Goal: Task Accomplishment & Management: Manage account settings

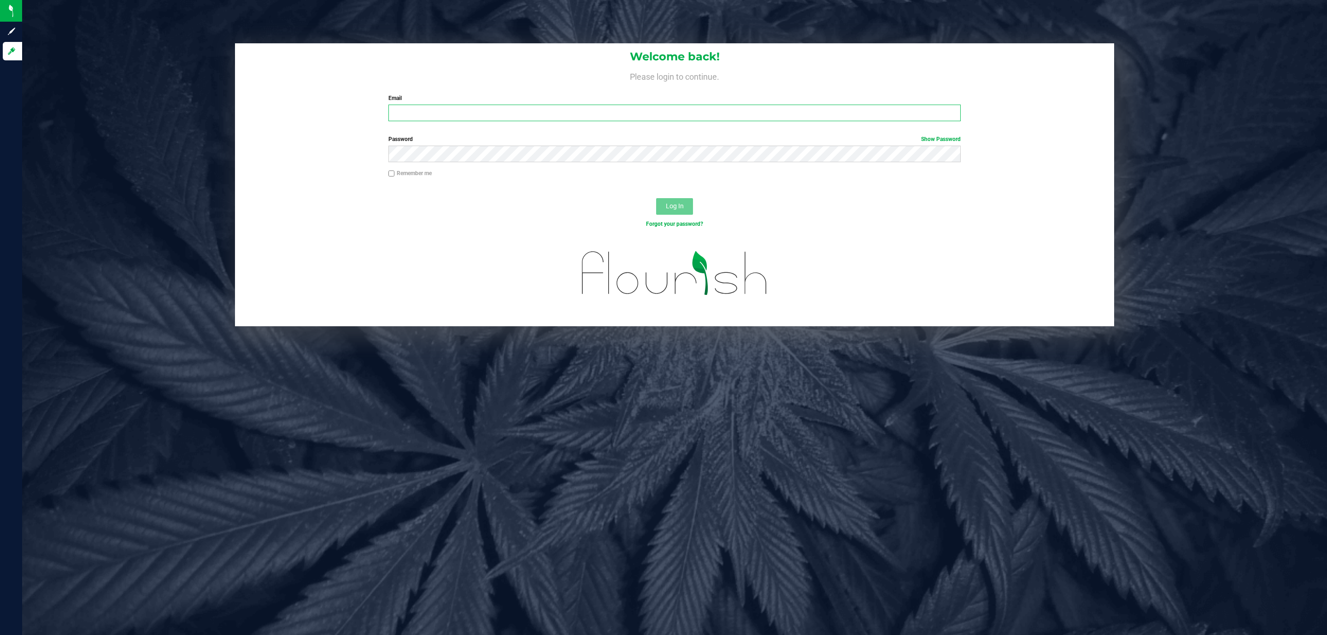
click at [713, 108] on input "Email" at bounding box center [674, 113] width 572 height 17
type input "aalvarado@liveparallel.com"
click at [656, 198] on button "Log In" at bounding box center [674, 206] width 37 height 17
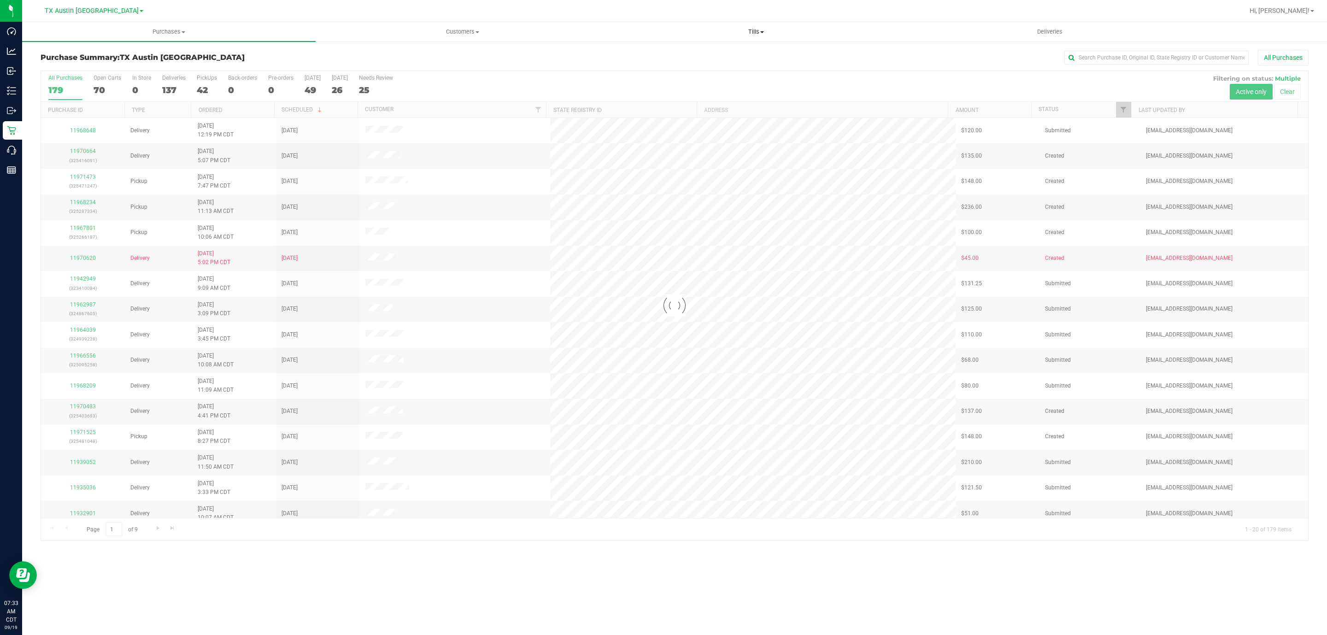
click at [752, 28] on span "Tills" at bounding box center [755, 32] width 292 height 8
click at [646, 53] on span "Manage tills" at bounding box center [640, 56] width 62 height 8
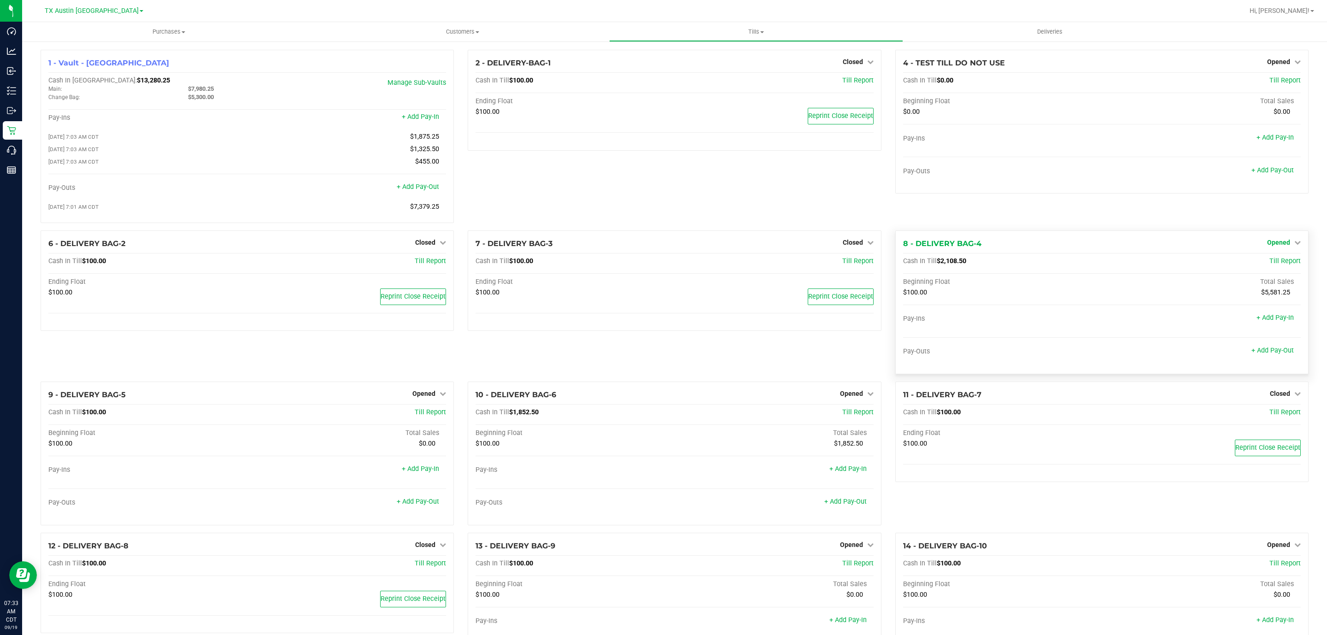
click at [1280, 246] on link "Opened" at bounding box center [1284, 242] width 34 height 7
click at [1273, 263] on link "Close Till" at bounding box center [1279, 260] width 25 height 7
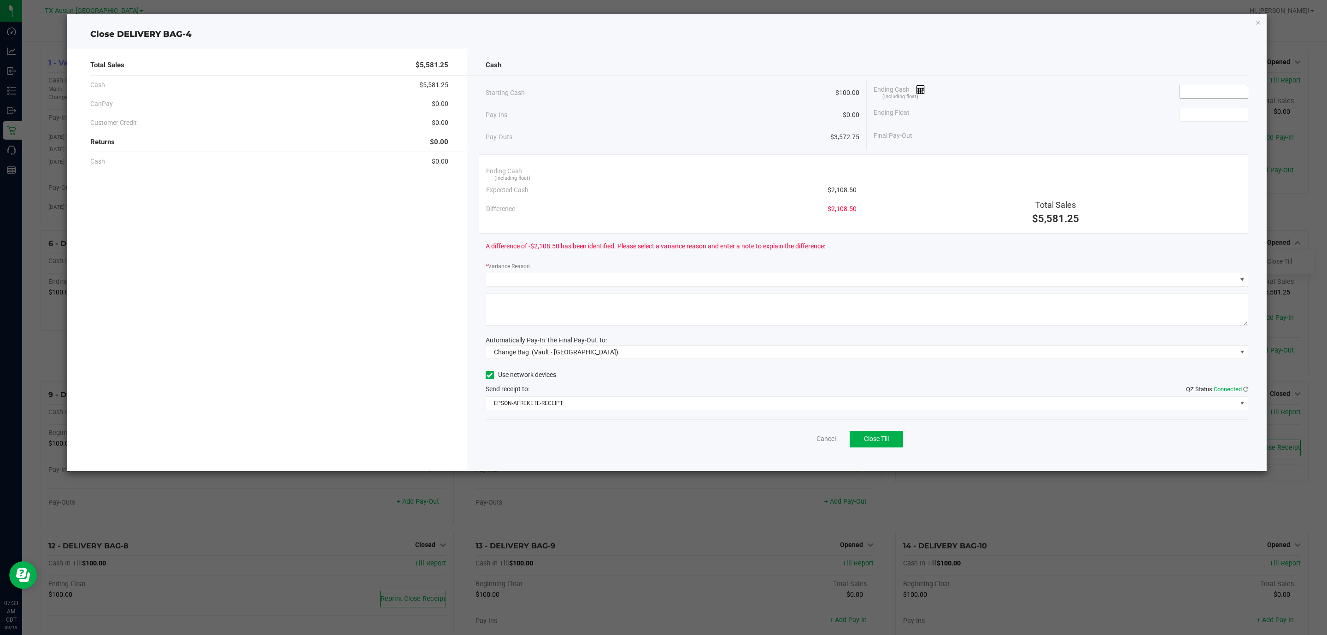
click at [1229, 95] on input at bounding box center [1214, 91] width 68 height 13
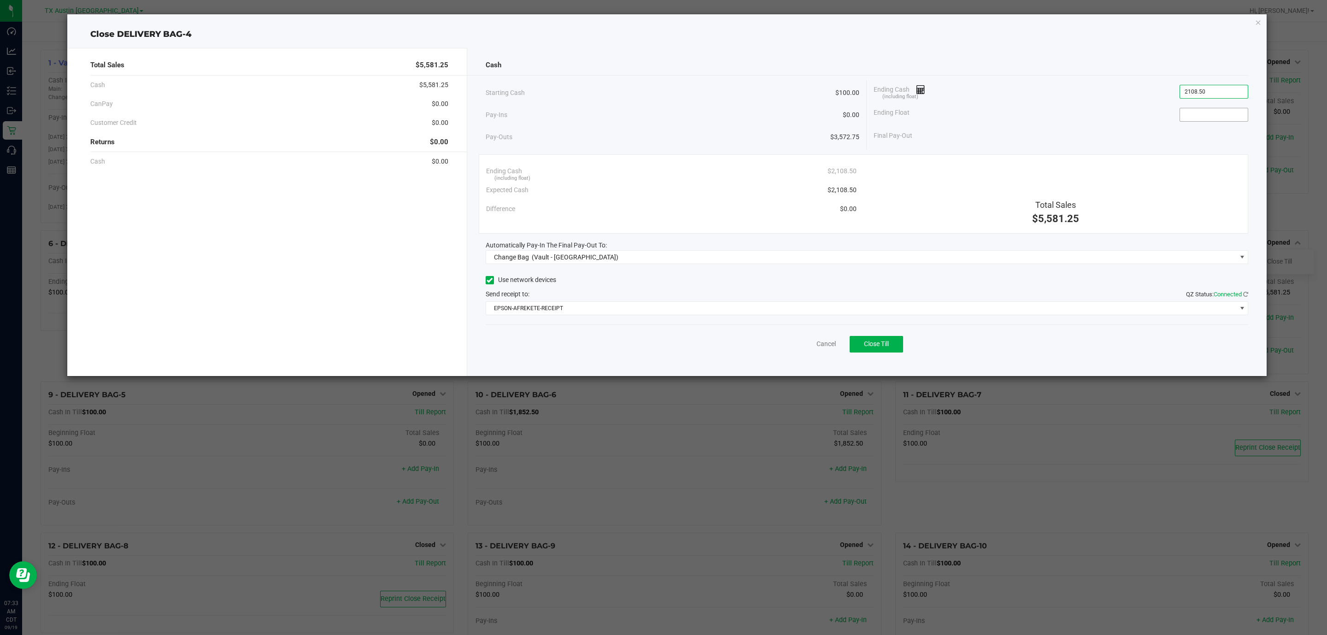
type input "$2,108.50"
click at [1207, 117] on input at bounding box center [1214, 114] width 68 height 13
type input "$100.00"
click at [1099, 135] on div "Final Pay-Out $2,008.50" at bounding box center [1060, 135] width 374 height 19
click at [820, 260] on span "Change Bag (Vault - Austin DC)" at bounding box center [861, 257] width 750 height 13
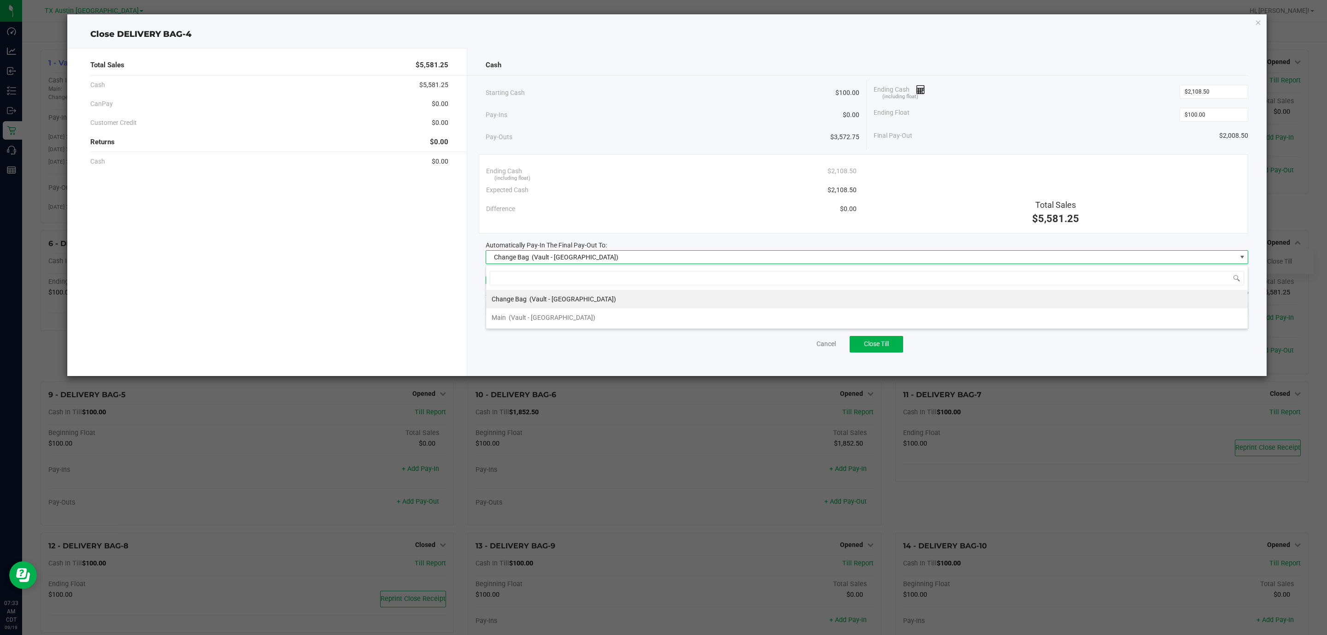
scroll to position [14, 763]
click at [548, 316] on span "(Vault - Austin DC)" at bounding box center [552, 317] width 87 height 7
click at [567, 308] on span "EPSON-AFREKETE-RECEIPT" at bounding box center [861, 308] width 750 height 13
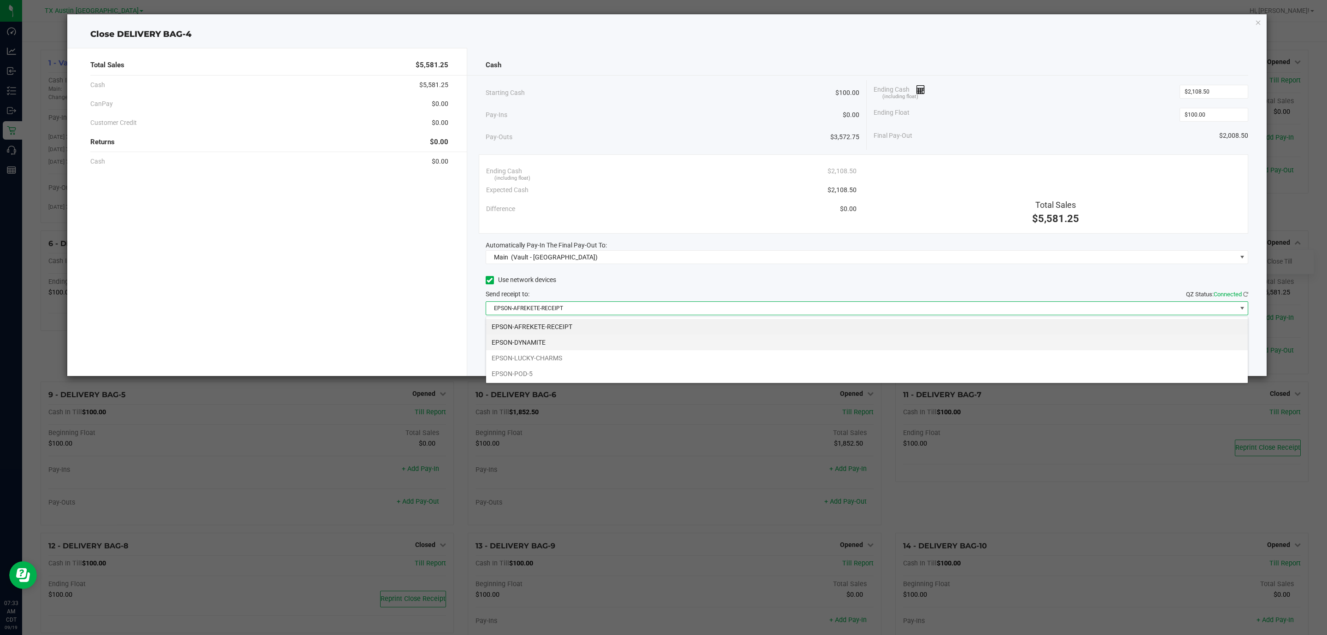
click at [524, 342] on li "EPSON-DYNAMITE" at bounding box center [866, 342] width 761 height 16
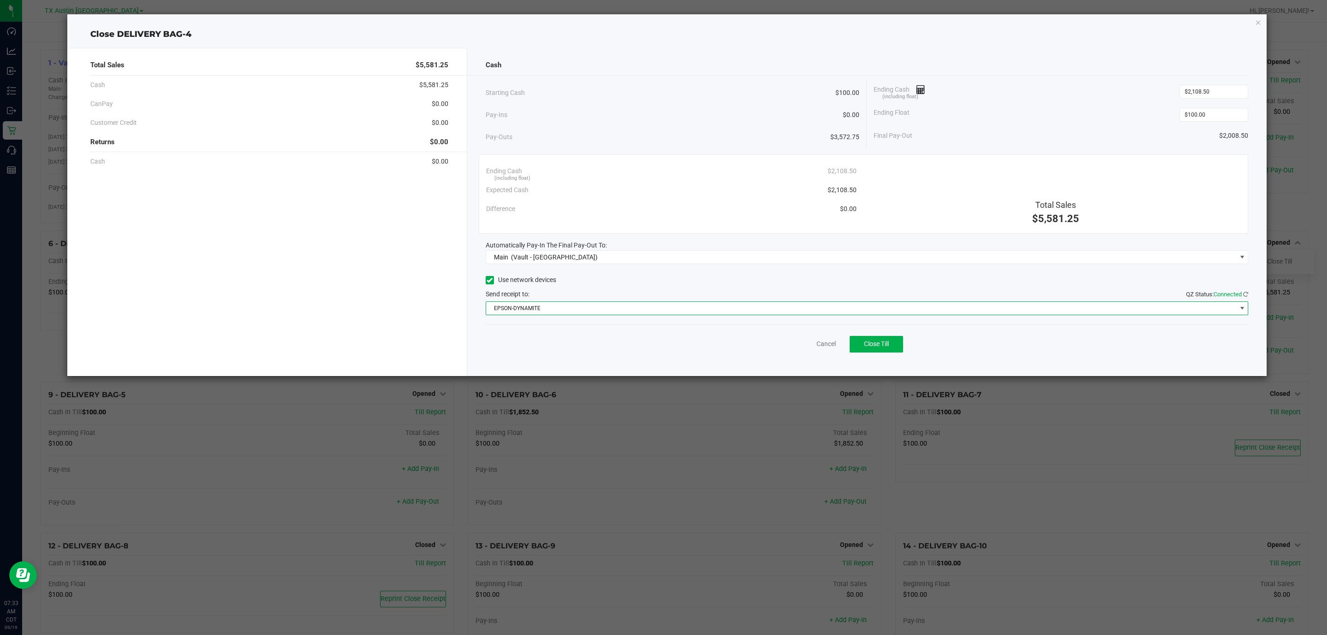
click at [638, 342] on div "Cancel Close Till" at bounding box center [866, 341] width 763 height 35
click at [868, 347] on span "Close Till" at bounding box center [876, 343] width 25 height 7
click at [806, 347] on link "Dismiss" at bounding box center [806, 344] width 22 height 10
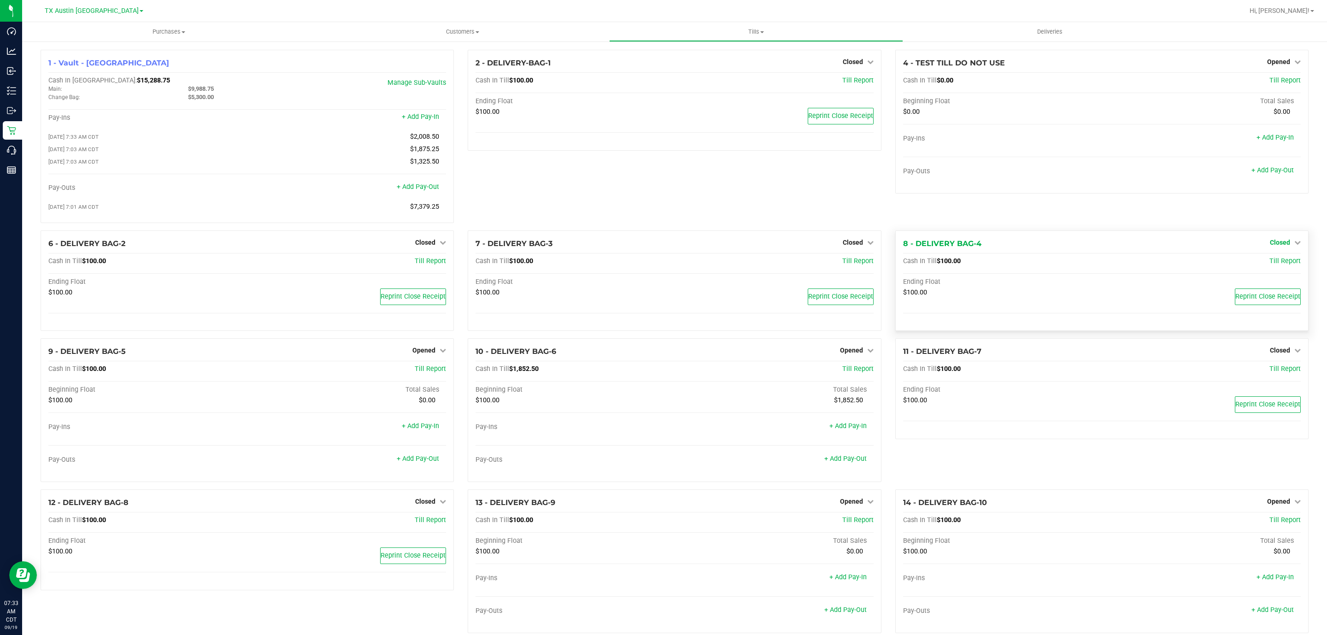
click at [1275, 245] on span "Closed" at bounding box center [1279, 242] width 20 height 7
click at [1277, 265] on link "Open Till" at bounding box center [1279, 260] width 24 height 7
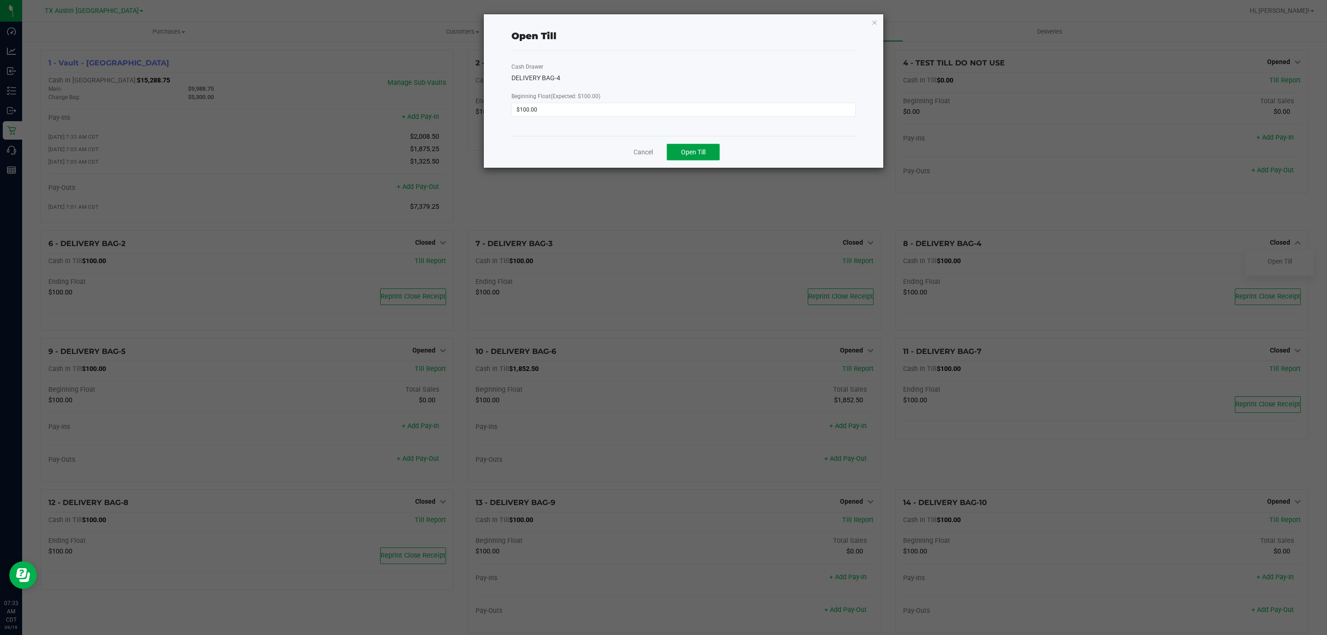
click at [707, 150] on button "Open Till" at bounding box center [693, 152] width 53 height 17
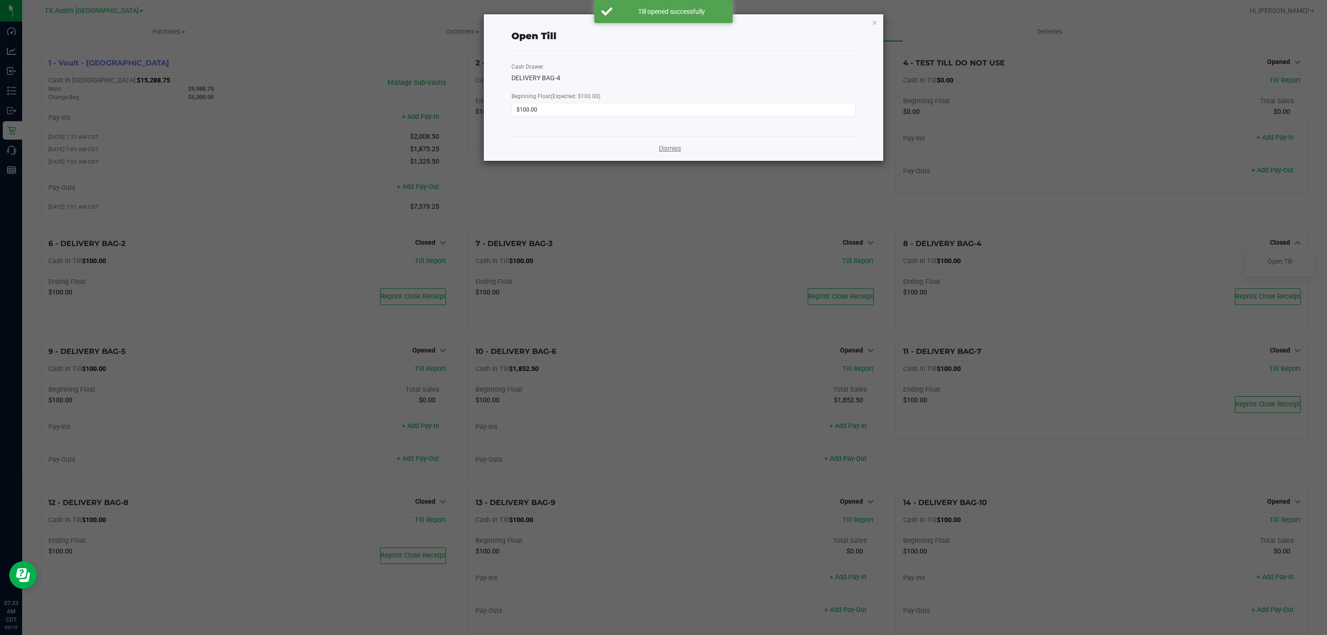
click at [676, 148] on link "Dismiss" at bounding box center [670, 149] width 22 height 10
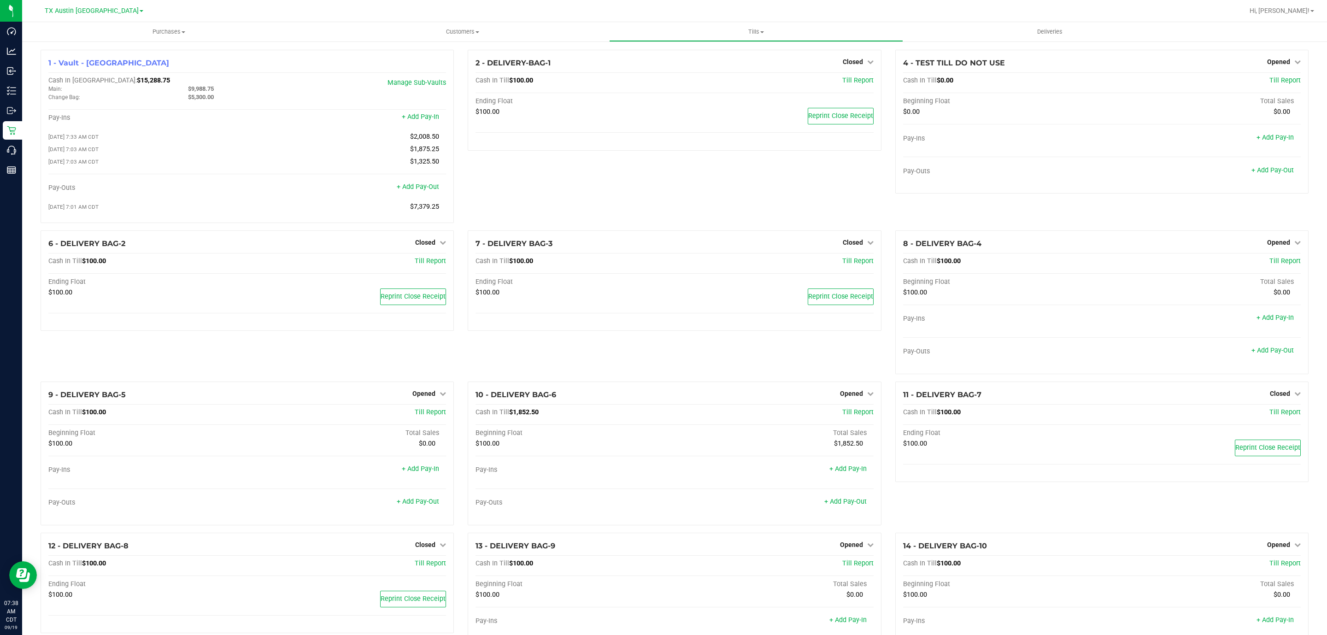
click at [89, 6] on link "TX Austin [GEOGRAPHIC_DATA]" at bounding box center [94, 10] width 99 height 9
click at [71, 190] on link "TX Plano Retail" at bounding box center [94, 192] width 135 height 12
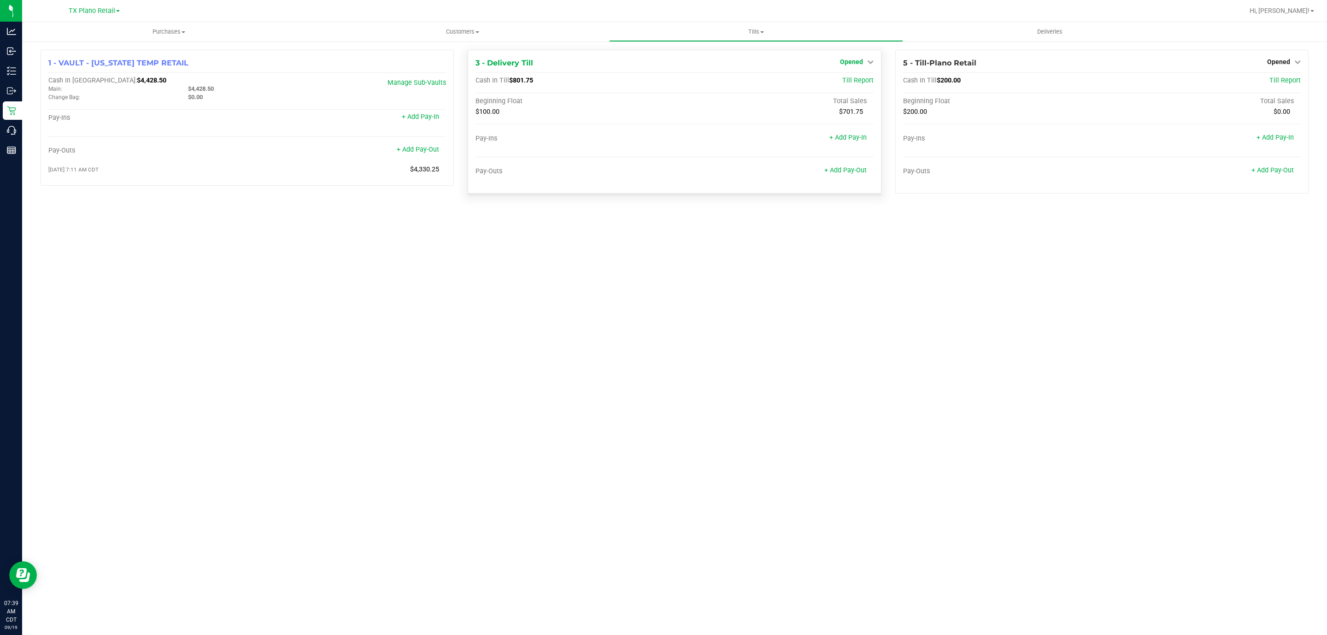
click at [858, 63] on span "Opened" at bounding box center [851, 61] width 23 height 7
click at [857, 83] on link "Close Till" at bounding box center [852, 80] width 25 height 7
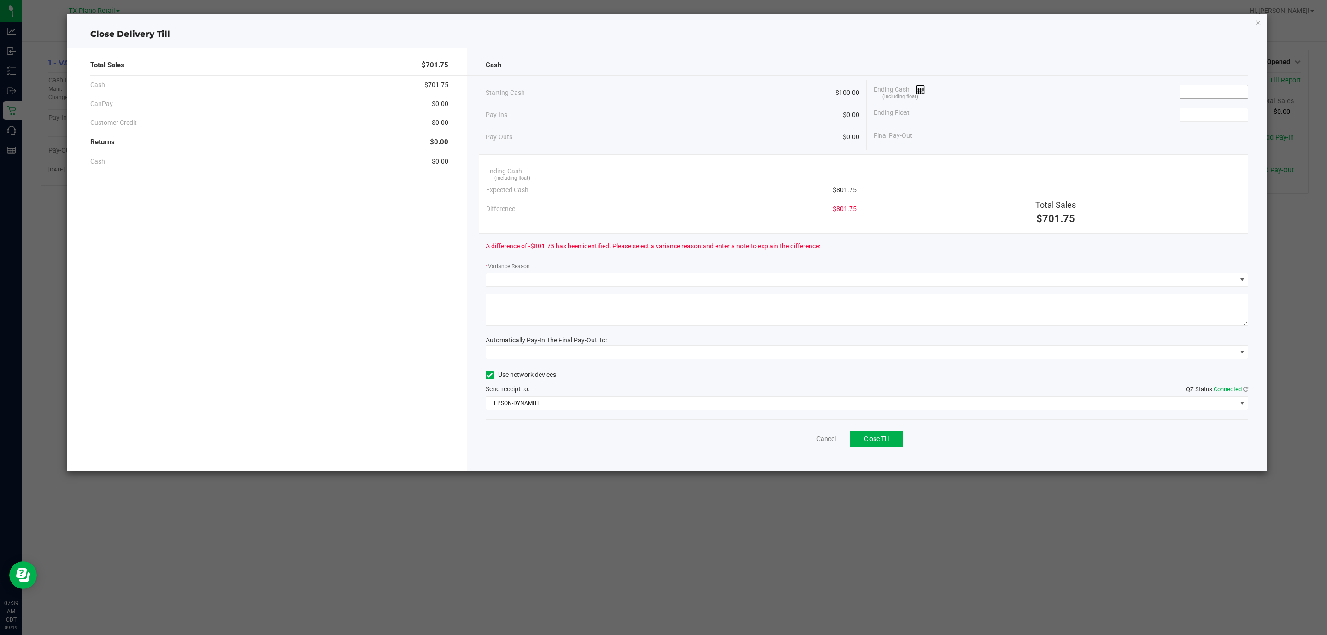
click at [1209, 94] on input at bounding box center [1214, 91] width 68 height 13
type input "$803.00"
click at [1207, 116] on input at bounding box center [1214, 114] width 68 height 13
type input "$100.00"
click at [1074, 119] on div "Ending Float $100.00" at bounding box center [1060, 114] width 374 height 23
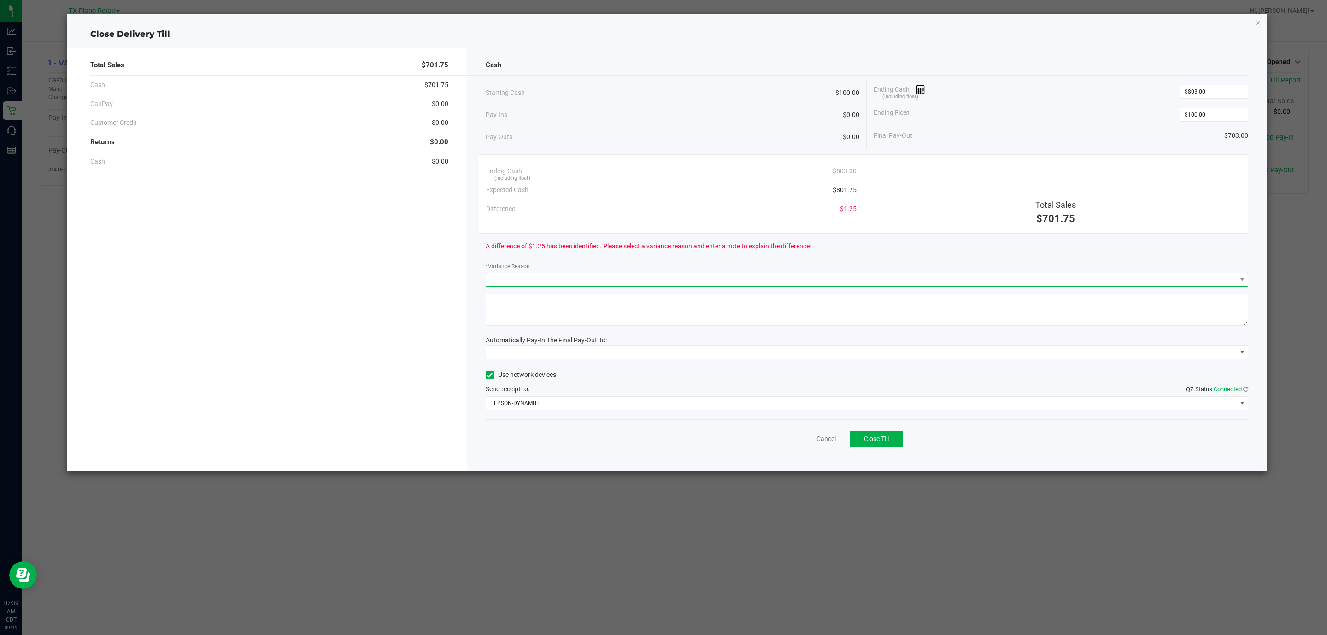
click at [573, 279] on span at bounding box center [861, 279] width 750 height 13
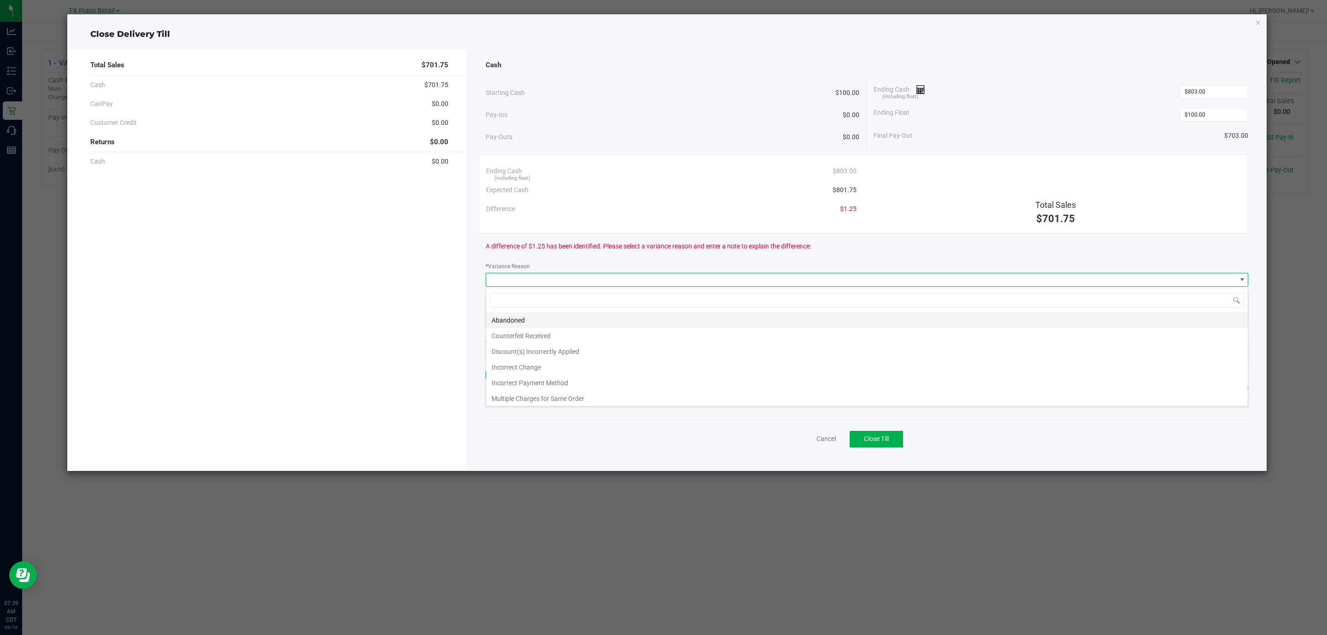
click at [524, 320] on li "Abandoned" at bounding box center [866, 320] width 761 height 16
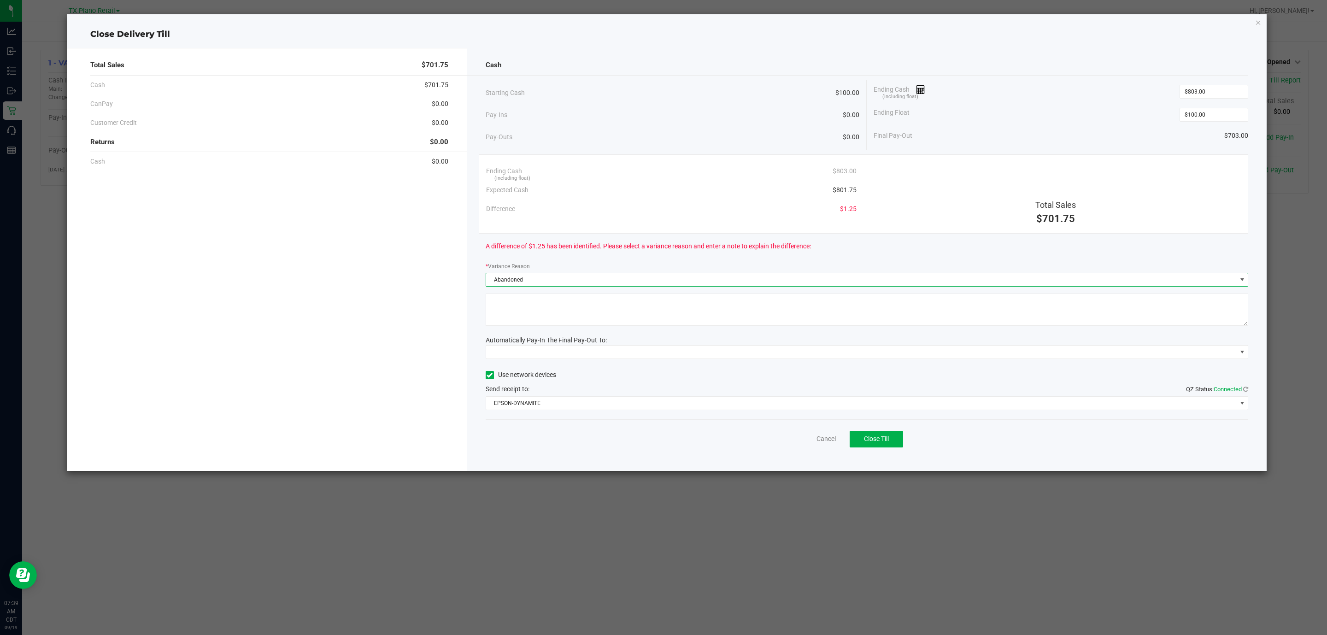
click at [546, 304] on textarea at bounding box center [866, 309] width 763 height 32
type textarea "pt abandoned change"
click at [623, 353] on span at bounding box center [861, 351] width 750 height 13
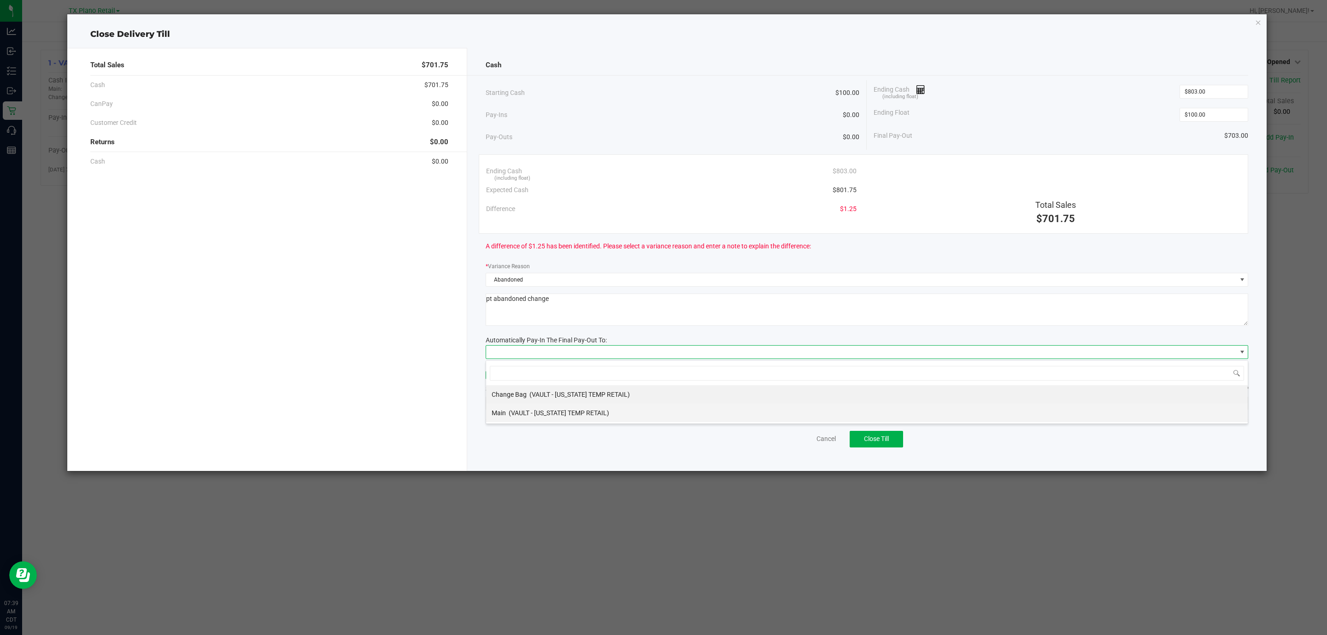
drag, startPoint x: 556, startPoint y: 416, endPoint x: 593, endPoint y: 415, distance: 37.3
click at [556, 416] on span "(VAULT - TEXAS TEMP RETAIL)" at bounding box center [559, 412] width 100 height 7
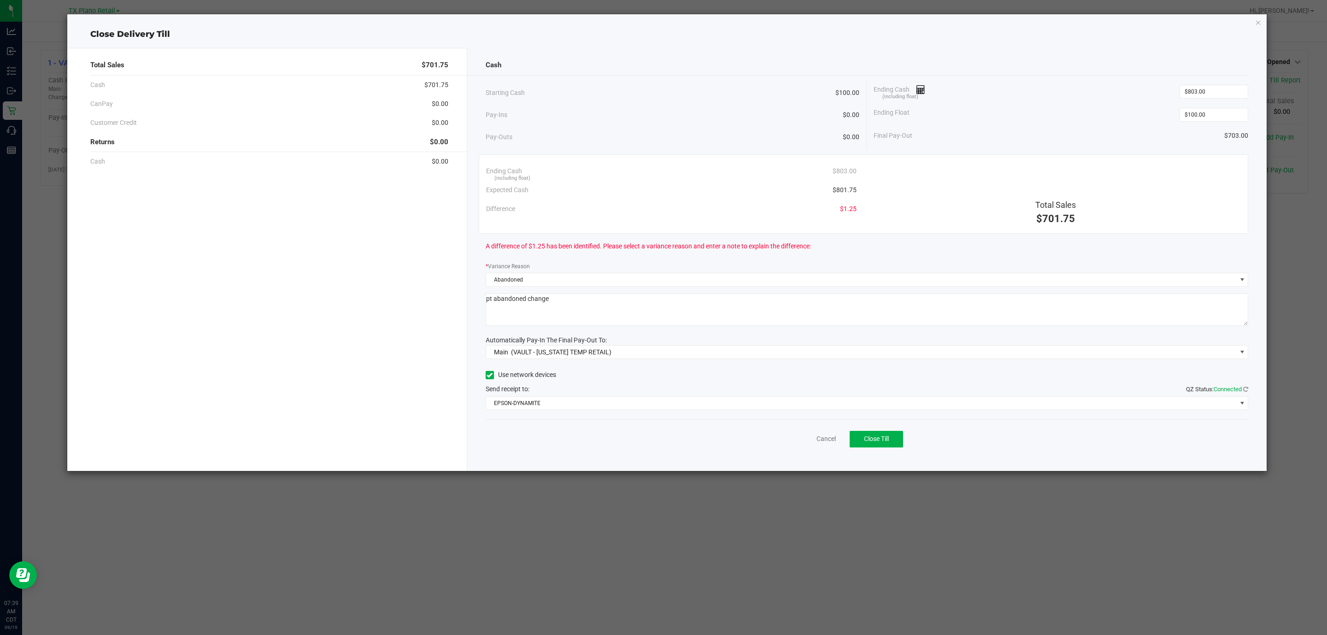
click at [609, 426] on div "Cancel Close Till" at bounding box center [866, 436] width 763 height 35
click at [864, 445] on button "Close Till" at bounding box center [875, 439] width 53 height 17
click at [814, 443] on link "Dismiss" at bounding box center [806, 439] width 22 height 10
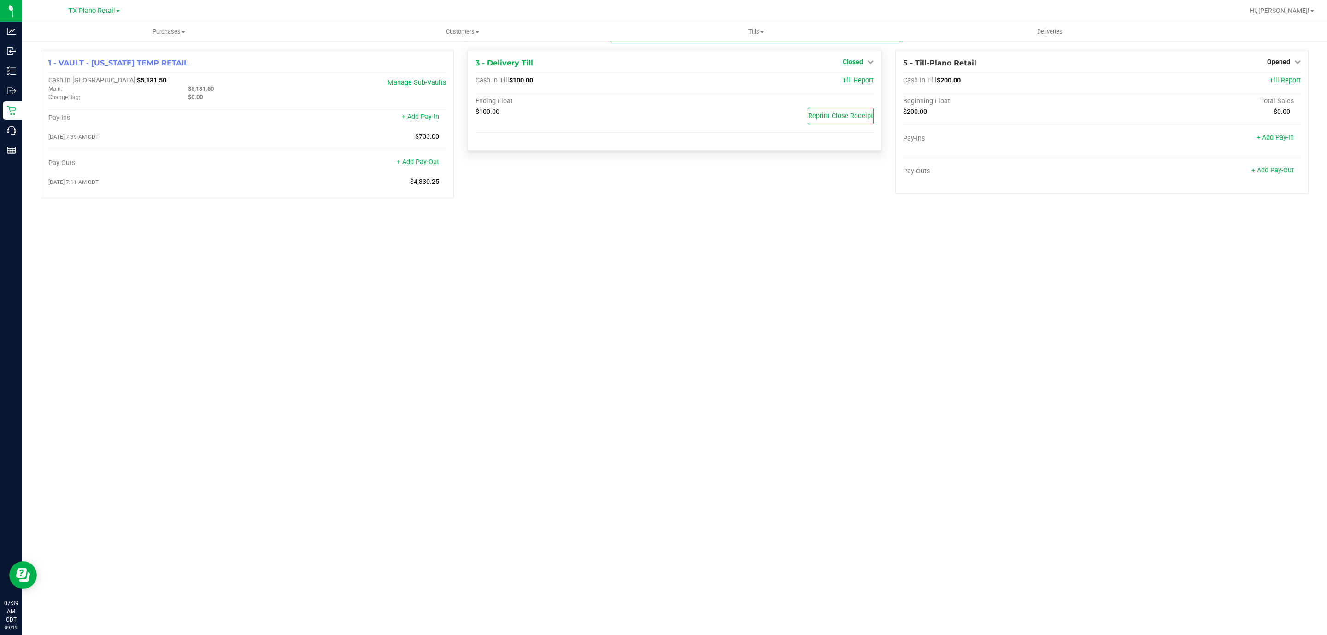
click at [860, 59] on span "Closed" at bounding box center [852, 61] width 20 height 7
click at [852, 79] on link "Open Till" at bounding box center [852, 80] width 24 height 7
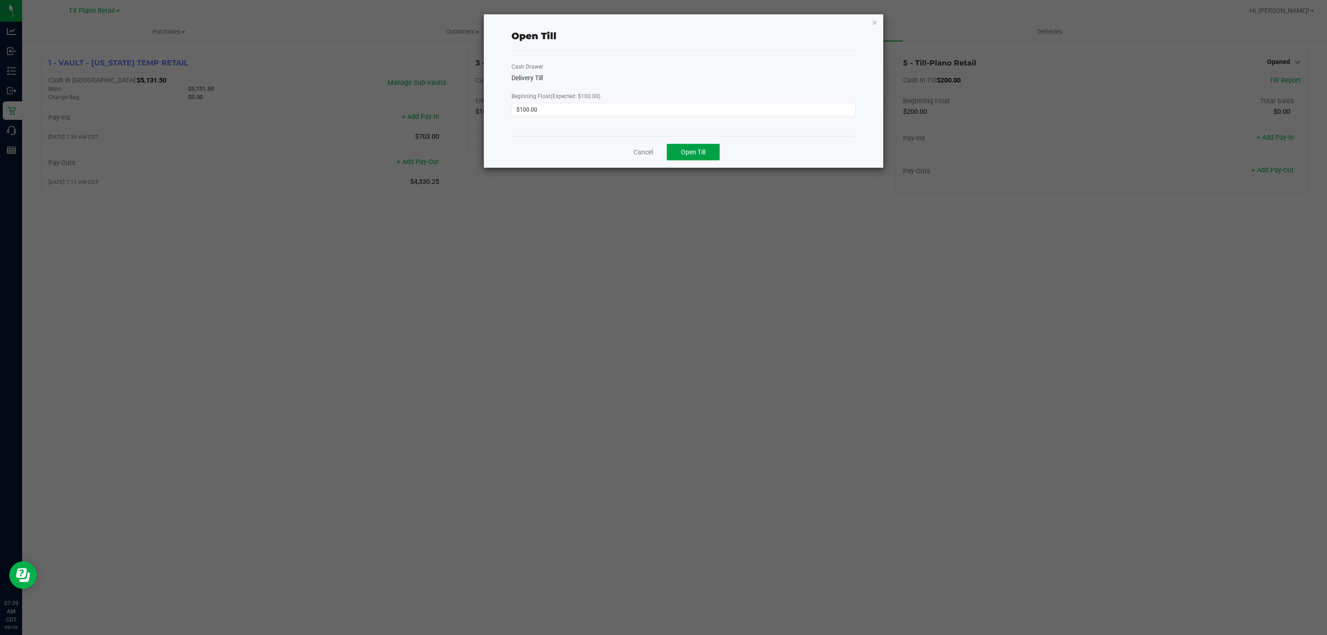
click at [707, 149] on button "Open Till" at bounding box center [693, 152] width 53 height 17
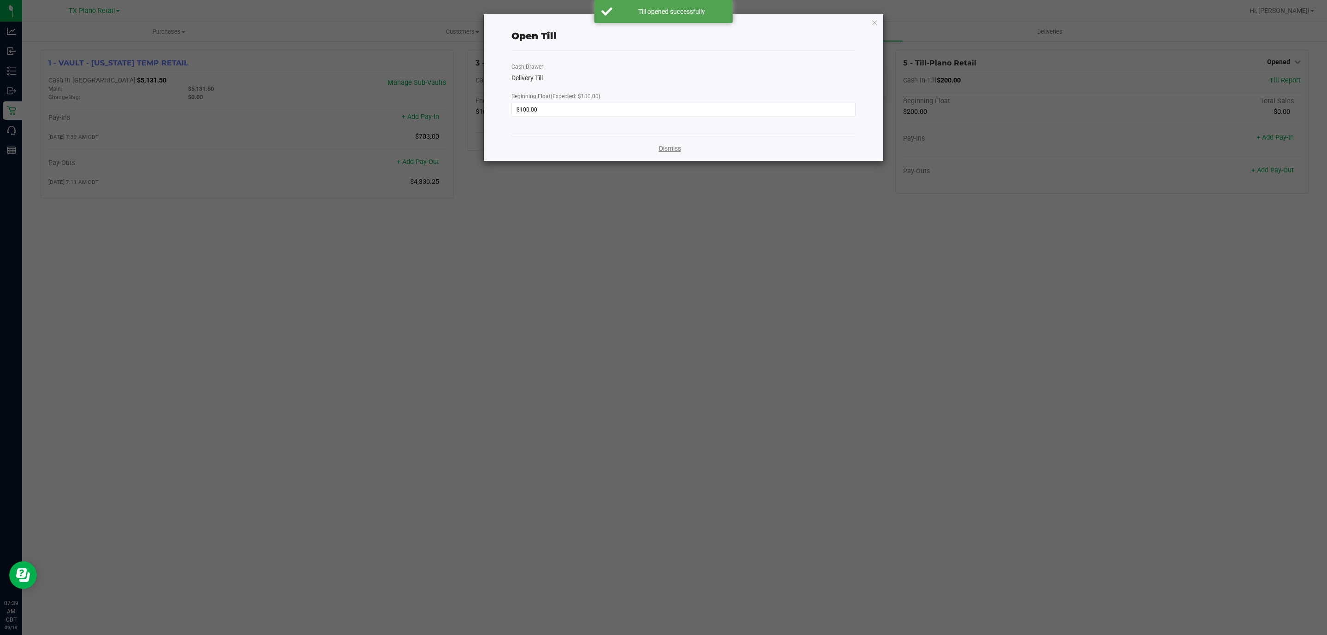
click at [667, 151] on link "Dismiss" at bounding box center [670, 149] width 22 height 10
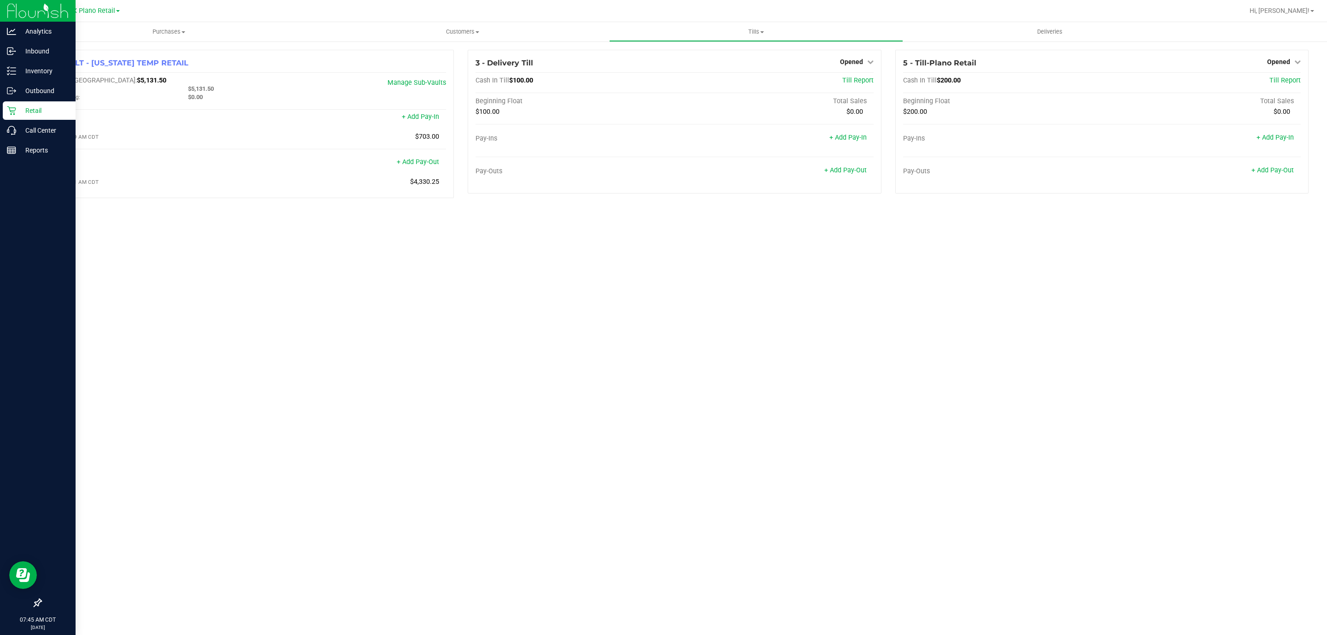
click at [31, 108] on p "Retail" at bounding box center [43, 110] width 55 height 11
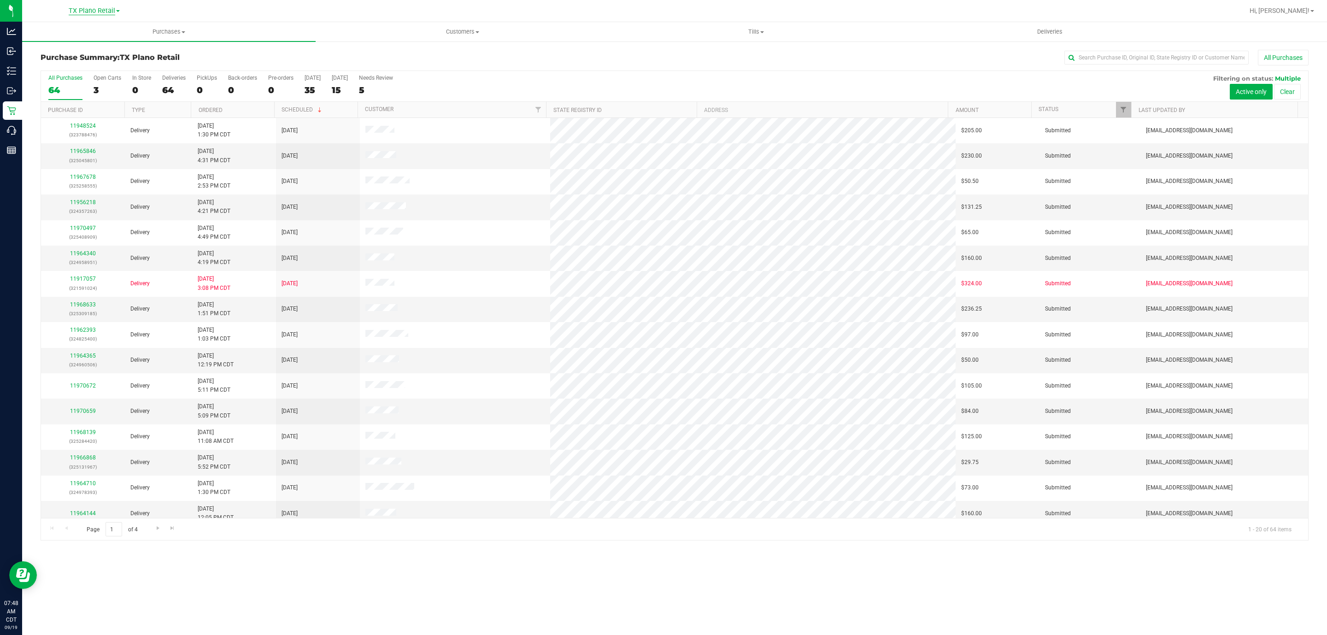
click at [89, 7] on span "TX Plano Retail" at bounding box center [92, 11] width 47 height 8
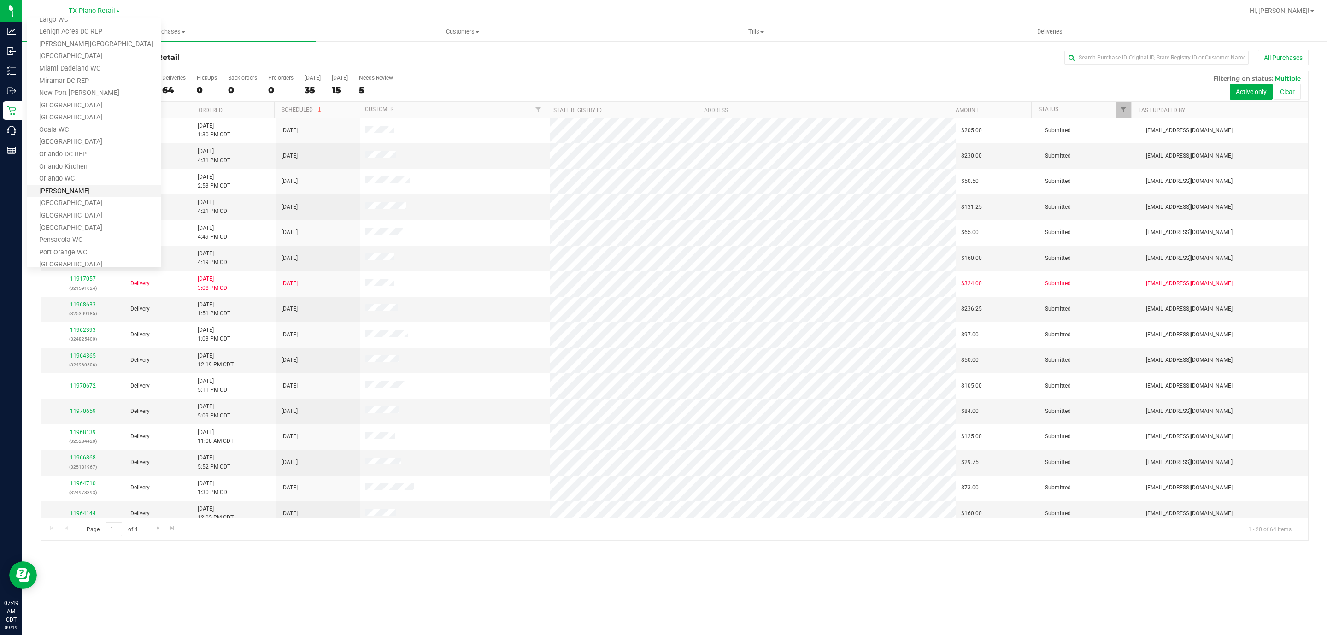
scroll to position [404, 0]
click at [61, 165] on link "TX Austin [GEOGRAPHIC_DATA]" at bounding box center [94, 167] width 135 height 12
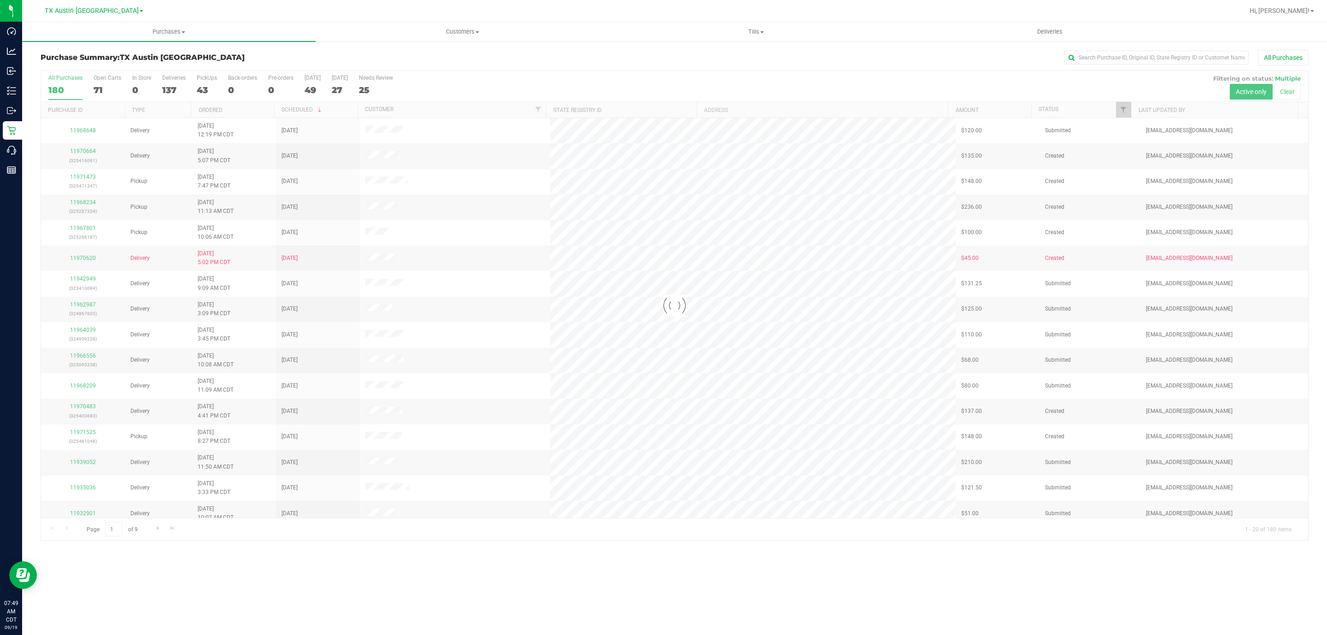
click at [1123, 111] on div at bounding box center [674, 305] width 1267 height 469
click at [1123, 111] on span "Filter" at bounding box center [1122, 109] width 7 height 7
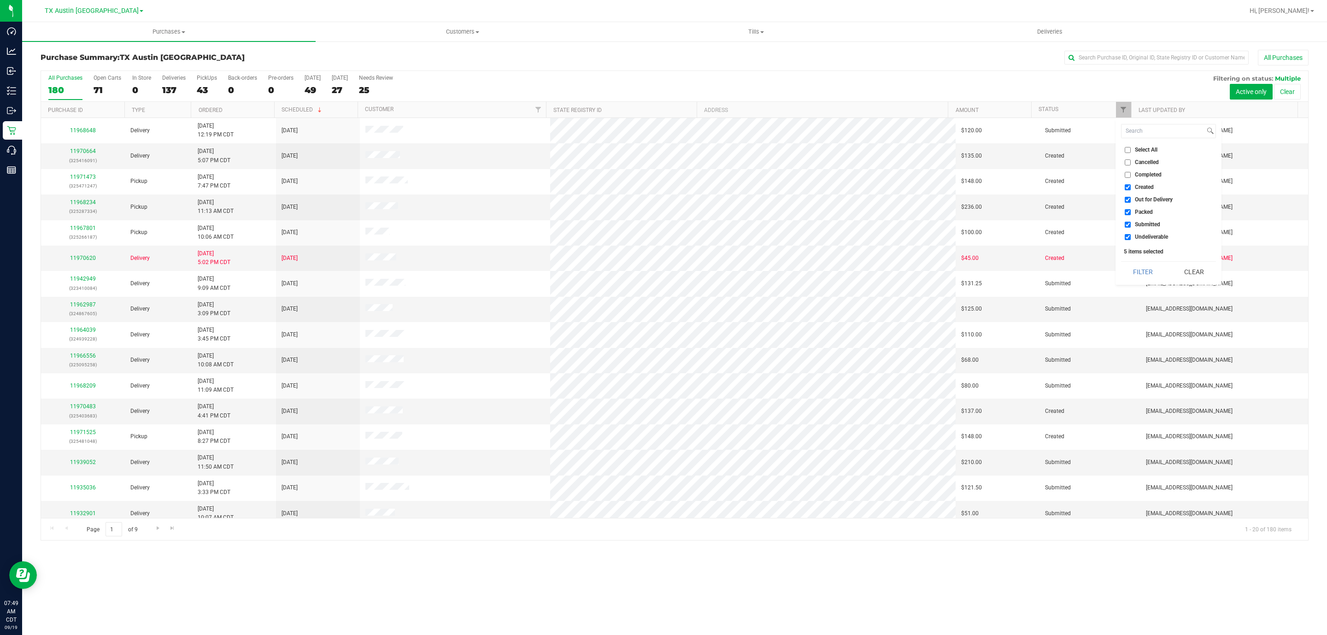
click at [1147, 198] on span "Out for Delivery" at bounding box center [1154, 200] width 38 height 6
click at [1130, 198] on input "Out for Delivery" at bounding box center [1127, 200] width 6 height 6
checkbox input "false"
click at [1144, 211] on span "Packed" at bounding box center [1144, 212] width 18 height 6
click at [1130, 211] on input "Packed" at bounding box center [1127, 212] width 6 height 6
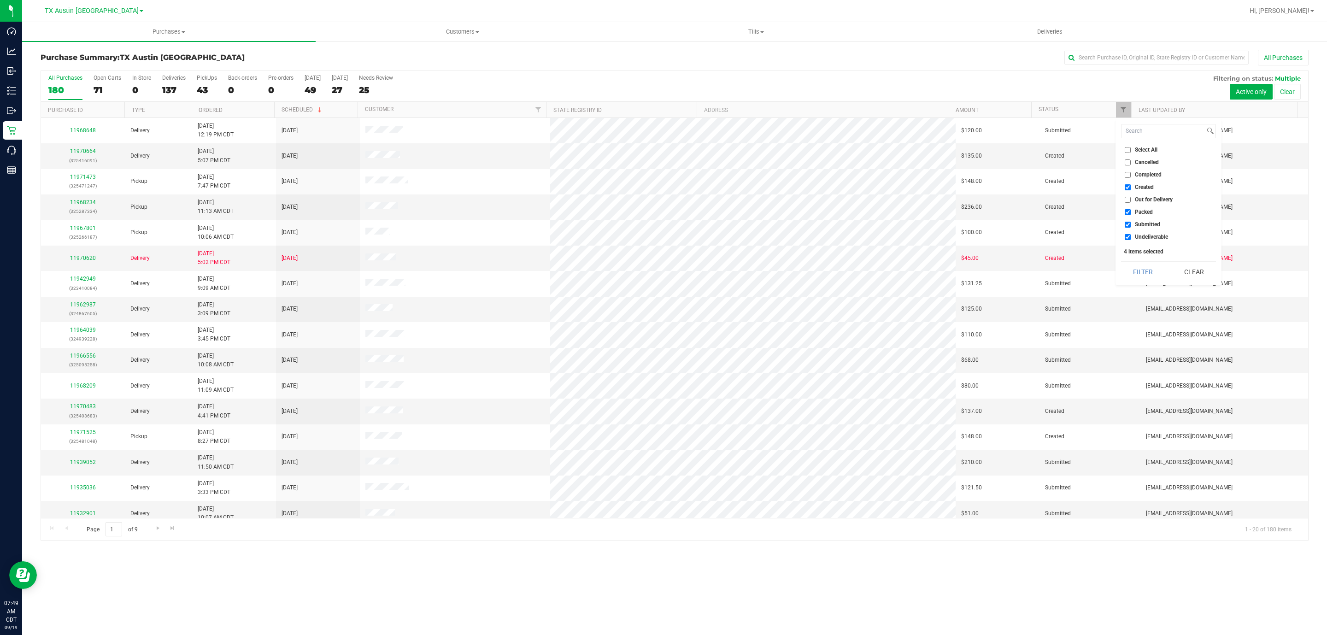
checkbox input "false"
click at [1143, 225] on span "Submitted" at bounding box center [1147, 225] width 25 height 6
click at [1130, 225] on input "Submitted" at bounding box center [1127, 225] width 6 height 6
checkbox input "false"
click at [1139, 185] on span "Created" at bounding box center [1144, 187] width 19 height 6
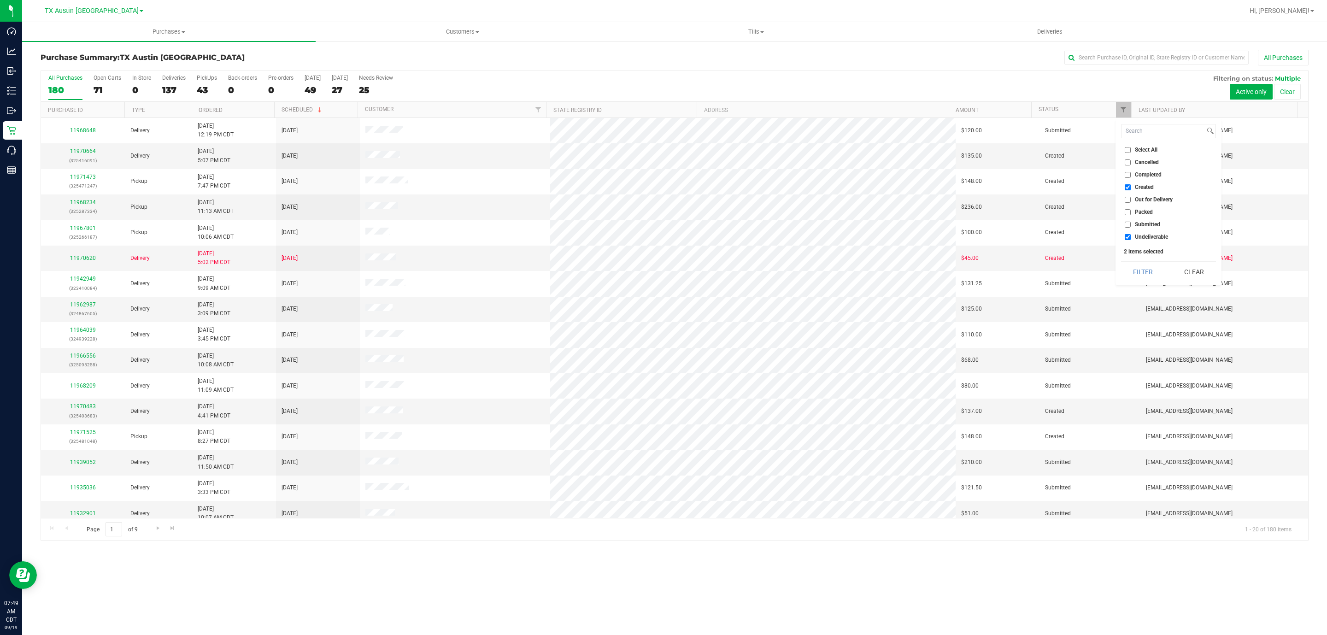
click at [1130, 185] on input "Created" at bounding box center [1127, 187] width 6 height 6
checkbox input "false"
click at [1147, 199] on span "Out for Delivery" at bounding box center [1154, 200] width 38 height 6
click at [1130, 199] on input "Out for Delivery" at bounding box center [1127, 200] width 6 height 6
checkbox input "true"
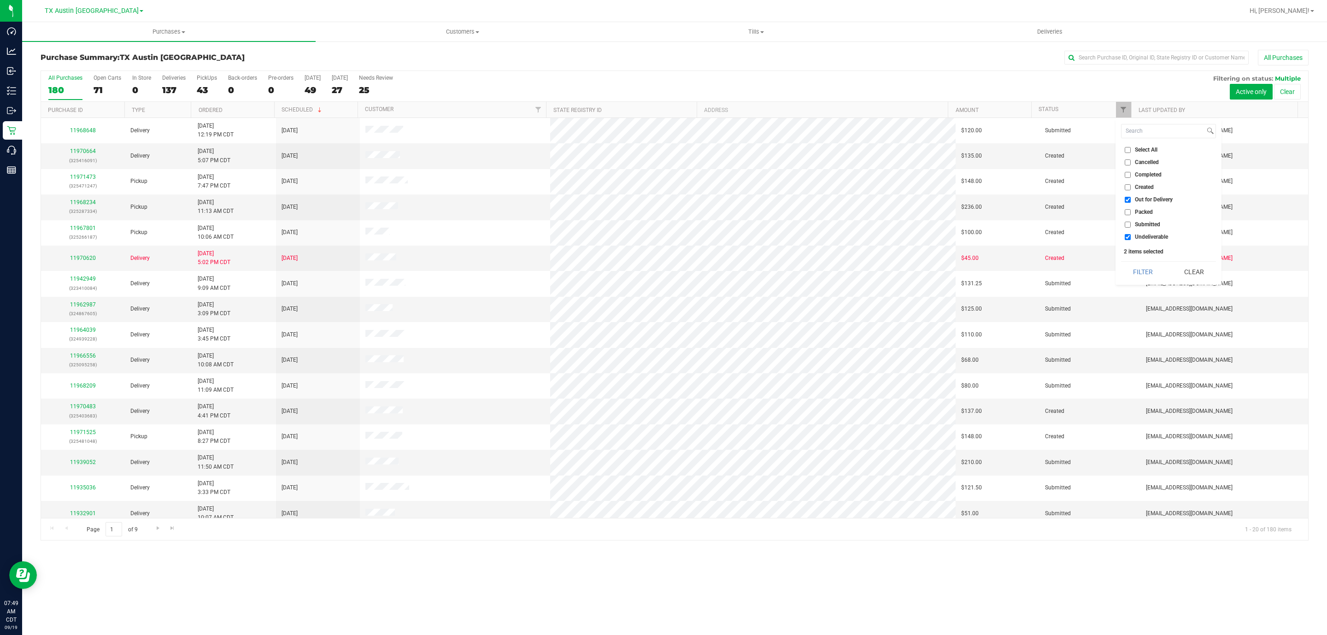
click at [1145, 235] on span "Undeliverable" at bounding box center [1151, 237] width 33 height 6
click at [1130, 235] on input "Undeliverable" at bounding box center [1127, 237] width 6 height 6
checkbox input "false"
click at [1146, 276] on button "Filter" at bounding box center [1143, 272] width 44 height 20
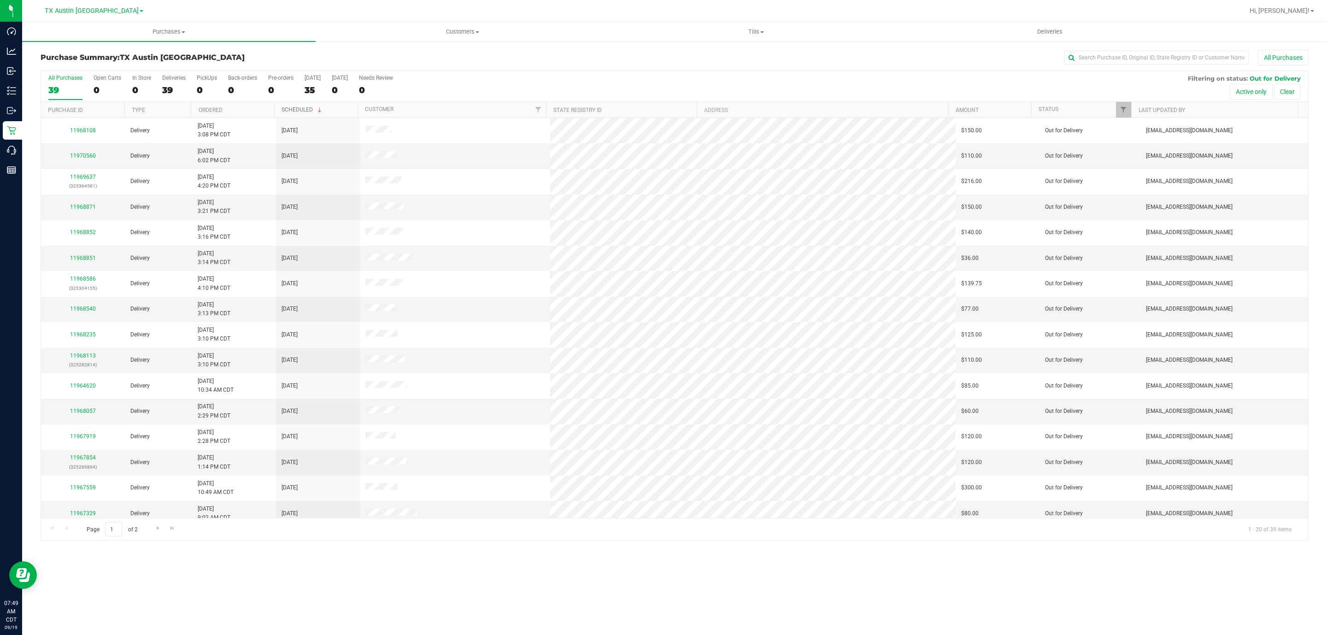
click at [292, 112] on link "Scheduled" at bounding box center [302, 109] width 42 height 6
click at [292, 112] on link "Scheduled" at bounding box center [296, 110] width 31 height 6
click at [83, 209] on link "11963023" at bounding box center [83, 207] width 26 height 6
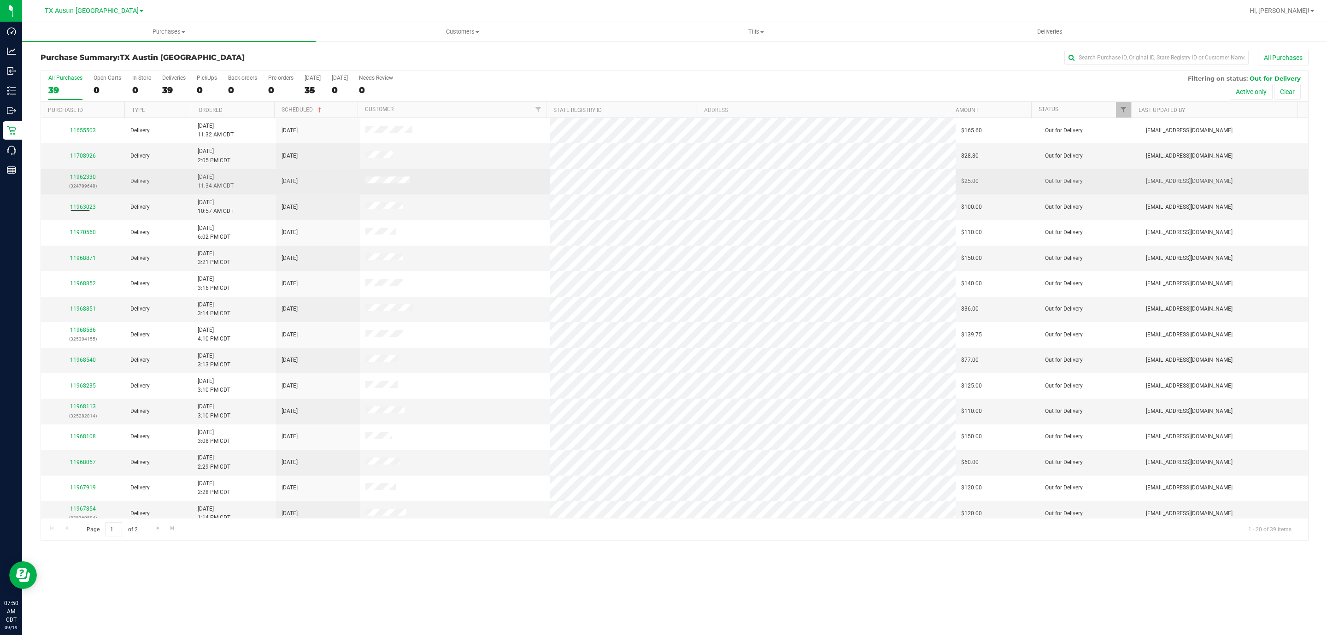
click at [79, 179] on link "11962330" at bounding box center [83, 177] width 26 height 6
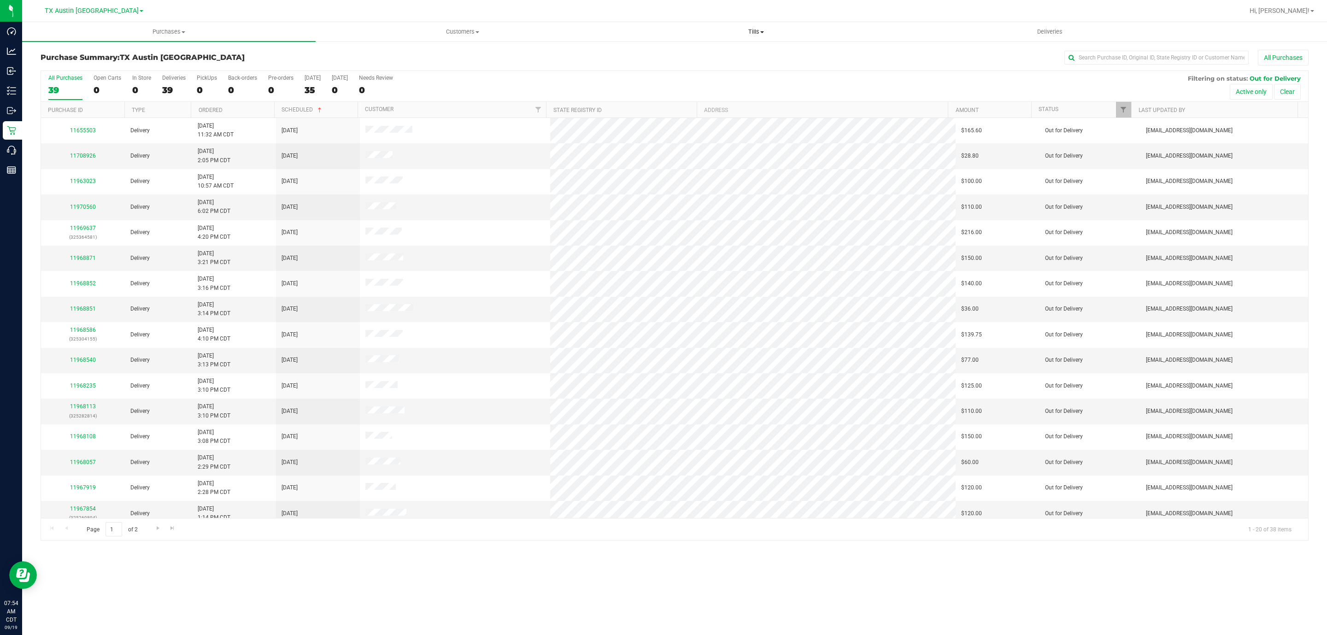
click at [753, 31] on span "Tills" at bounding box center [755, 32] width 292 height 8
click at [661, 55] on span "Manage tills" at bounding box center [640, 56] width 62 height 8
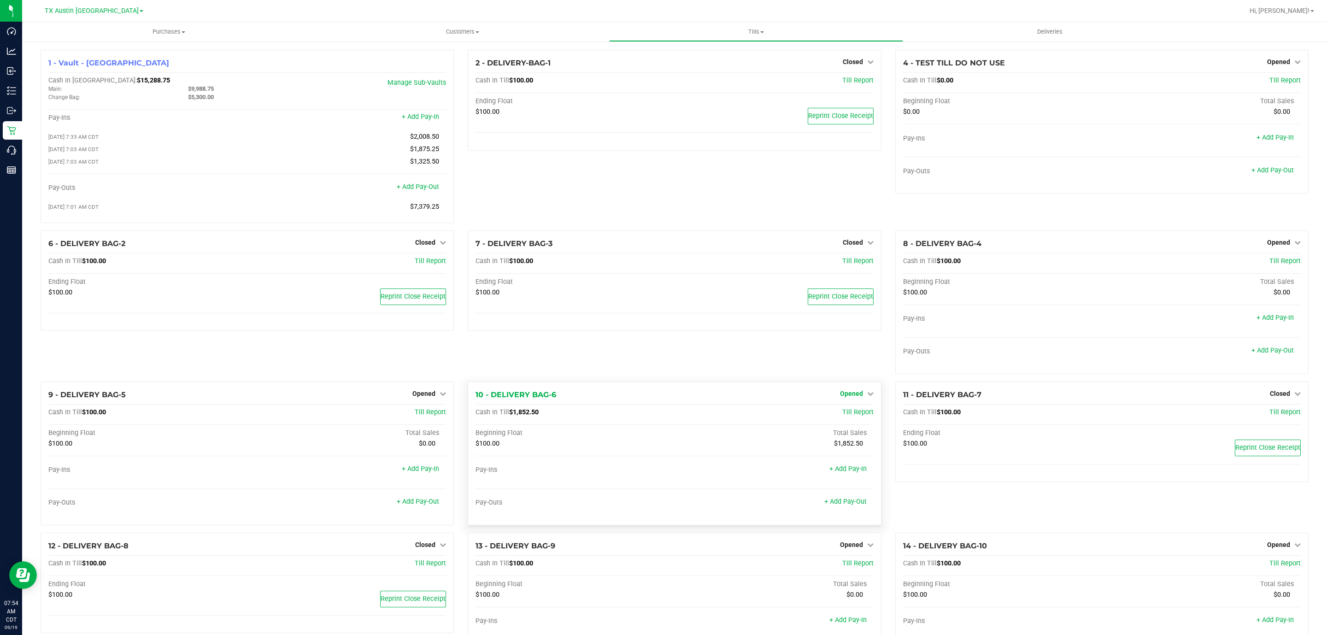
click at [841, 397] on span "Opened" at bounding box center [851, 393] width 23 height 7
click at [842, 416] on link "Close Till" at bounding box center [852, 412] width 25 height 7
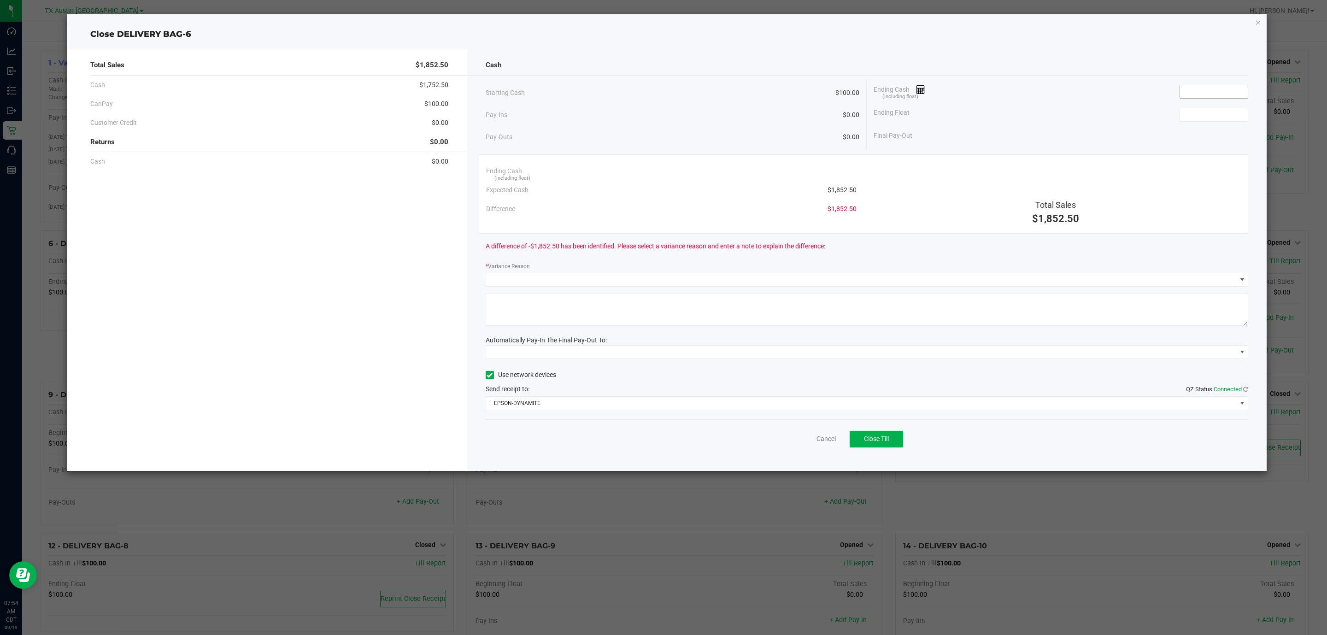
click at [1196, 91] on input at bounding box center [1214, 91] width 68 height 13
type input "$1,837.50"
click at [1208, 115] on input at bounding box center [1214, 114] width 68 height 13
type input "$100.00"
click at [845, 316] on textarea at bounding box center [866, 309] width 763 height 32
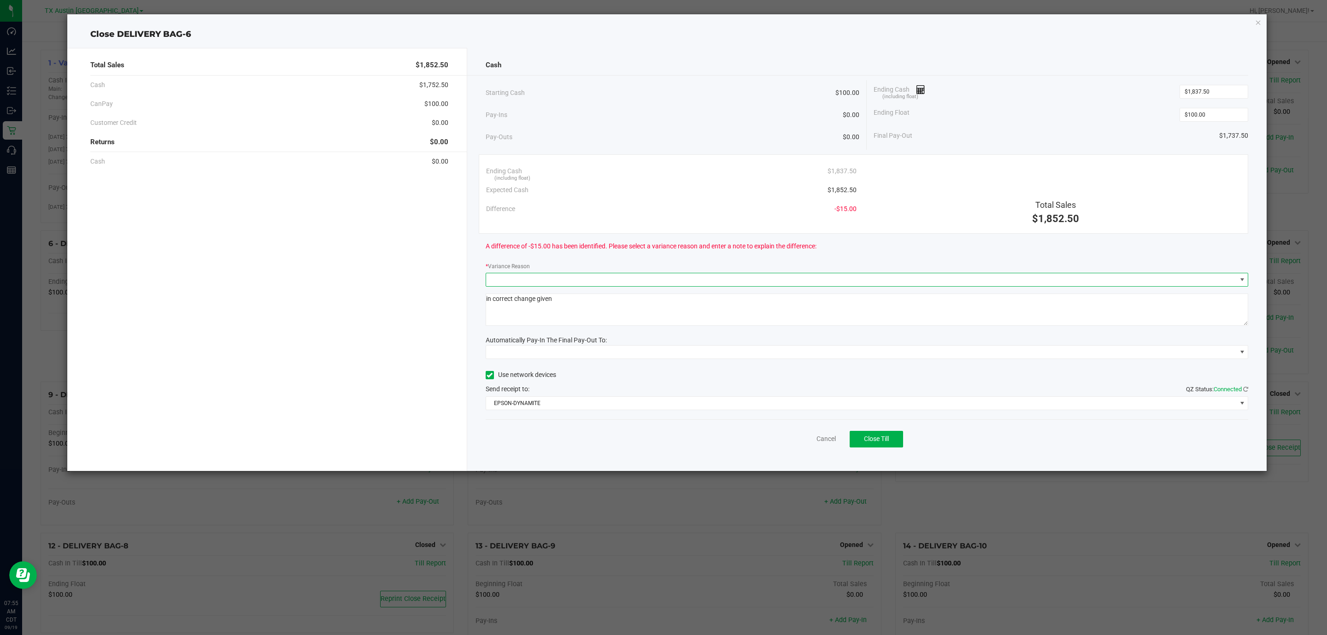
click at [884, 276] on span at bounding box center [861, 279] width 750 height 13
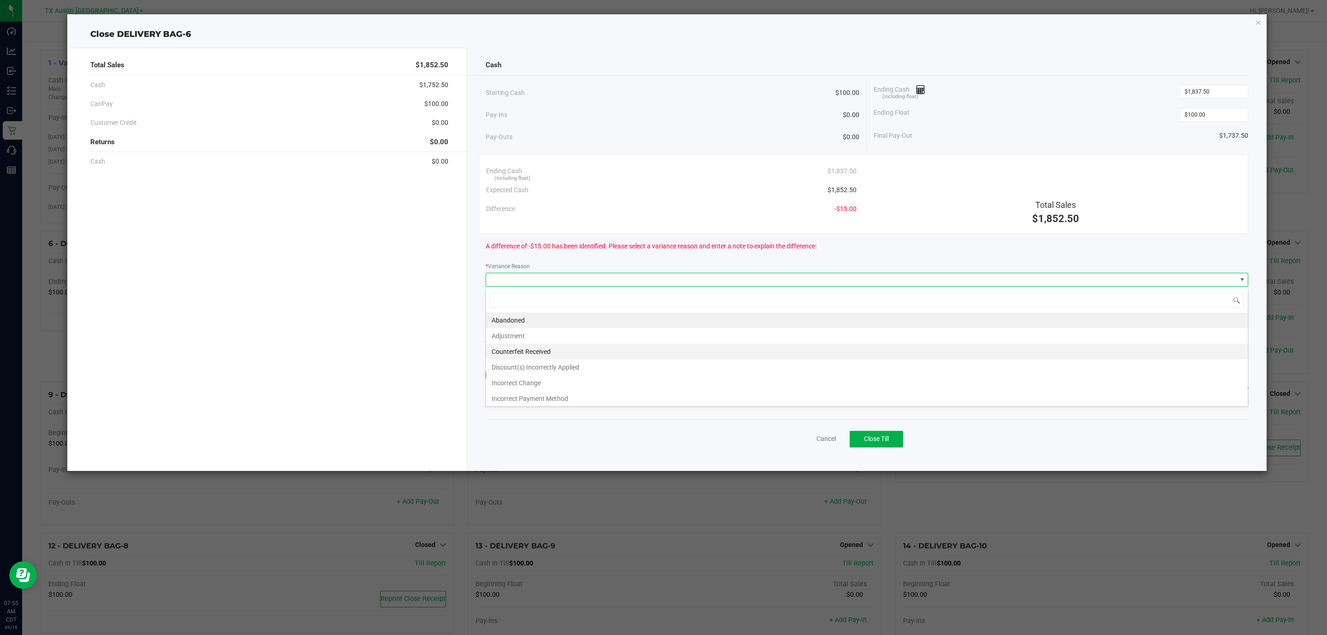
scroll to position [14, 763]
click at [558, 375] on li "Discount(s) Incorrectly Applied" at bounding box center [866, 367] width 761 height 16
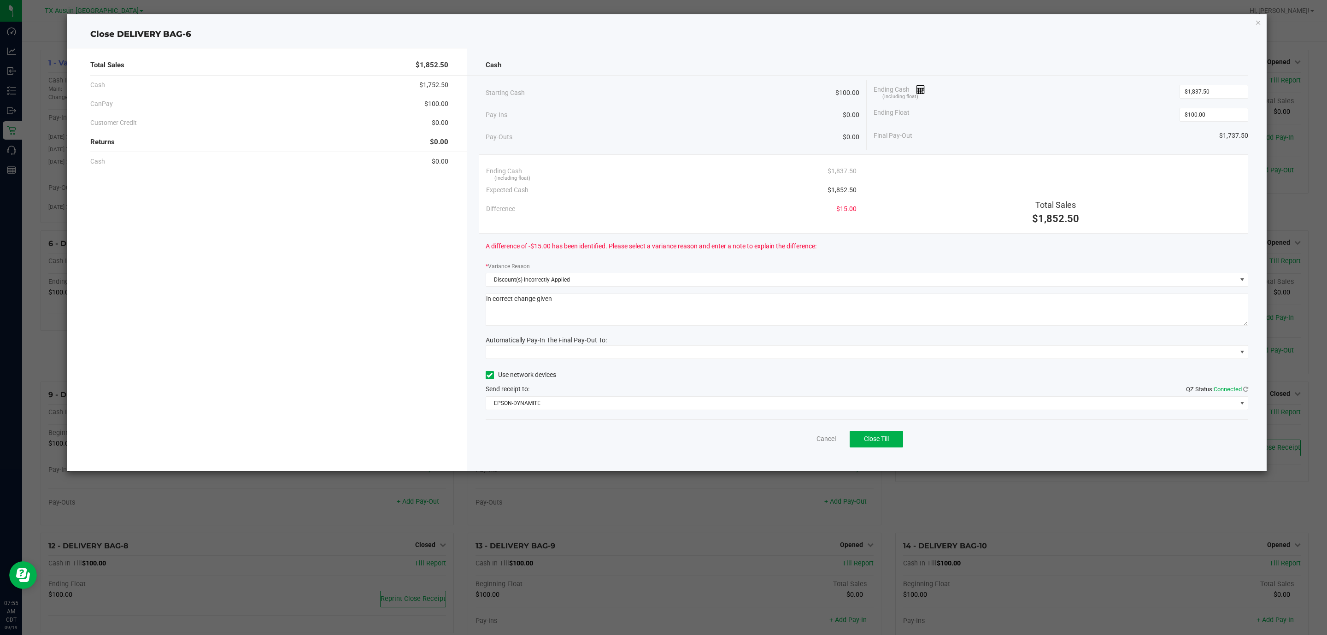
drag, startPoint x: 550, startPoint y: 310, endPoint x: 403, endPoint y: 314, distance: 147.9
click at [403, 314] on div "Total Sales $1,852.50 Cash $1,752.50 CanPay $100.00 Customer Credit $0.00 Retur…" at bounding box center [666, 259] width 1199 height 423
type textarea "i"
type textarea "discount not applied"
click at [593, 350] on span at bounding box center [861, 351] width 750 height 13
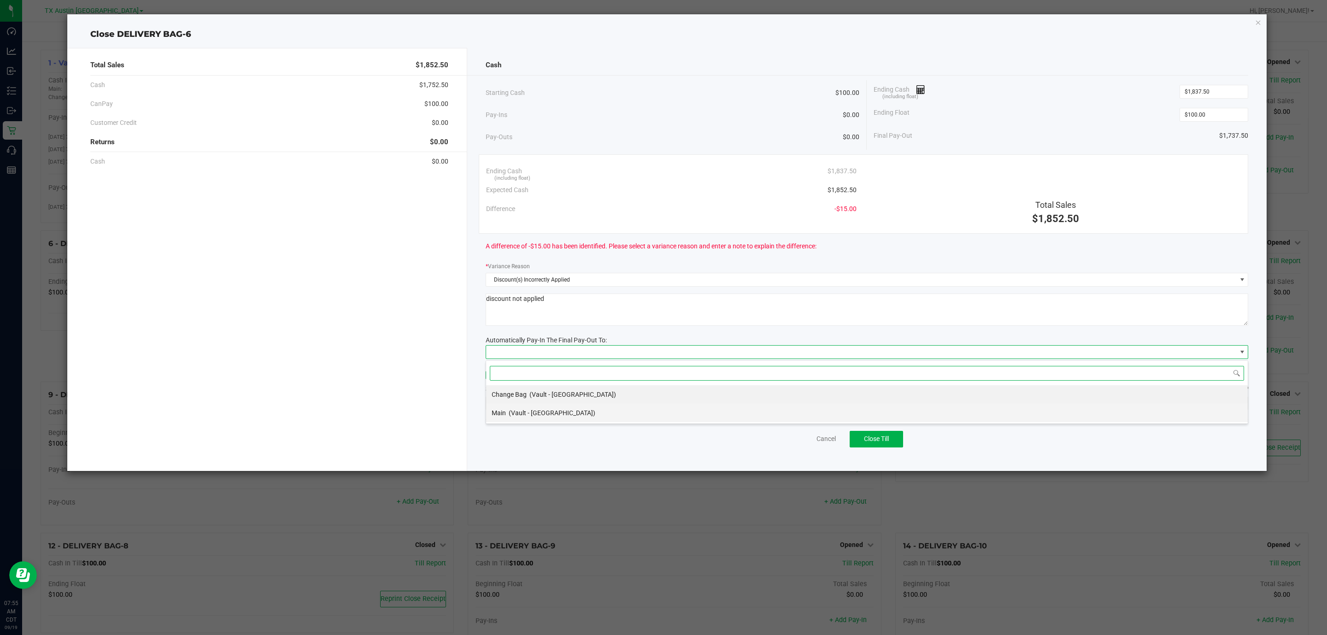
click at [544, 415] on span "(Vault - Austin DC)" at bounding box center [552, 412] width 87 height 7
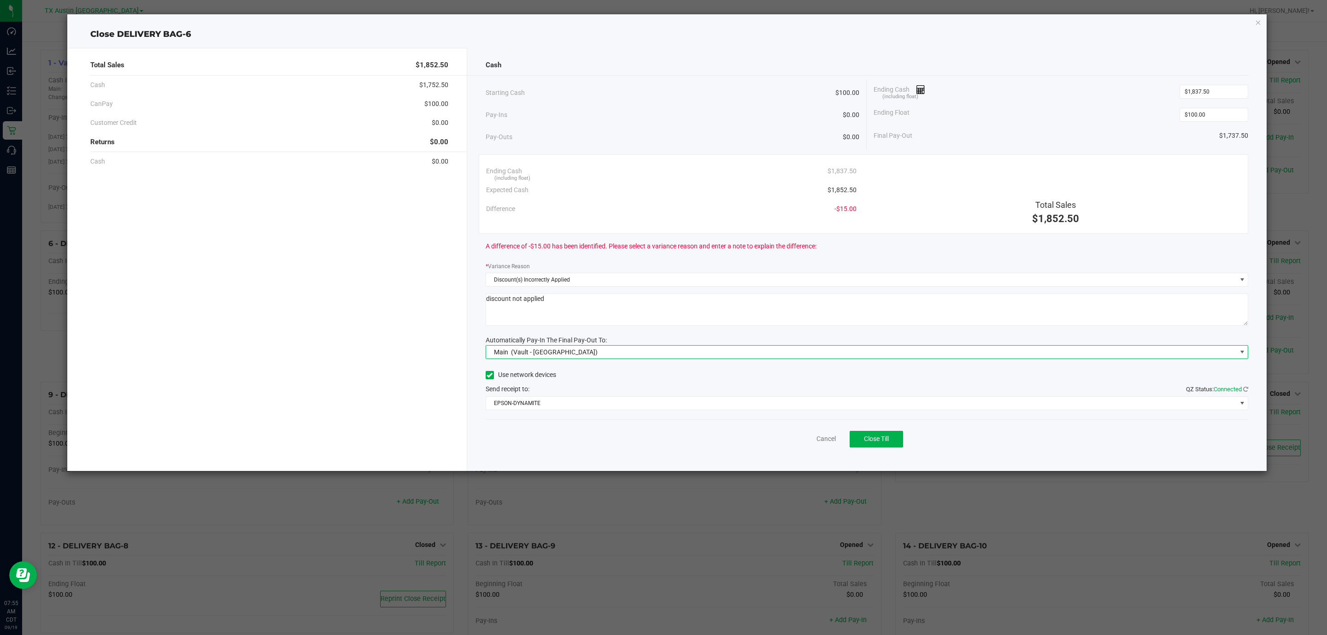
click at [626, 455] on div "Cancel Close Till" at bounding box center [866, 436] width 763 height 35
click at [892, 439] on button "Close Till" at bounding box center [875, 439] width 53 height 17
click at [804, 439] on link "Dismiss" at bounding box center [806, 439] width 22 height 10
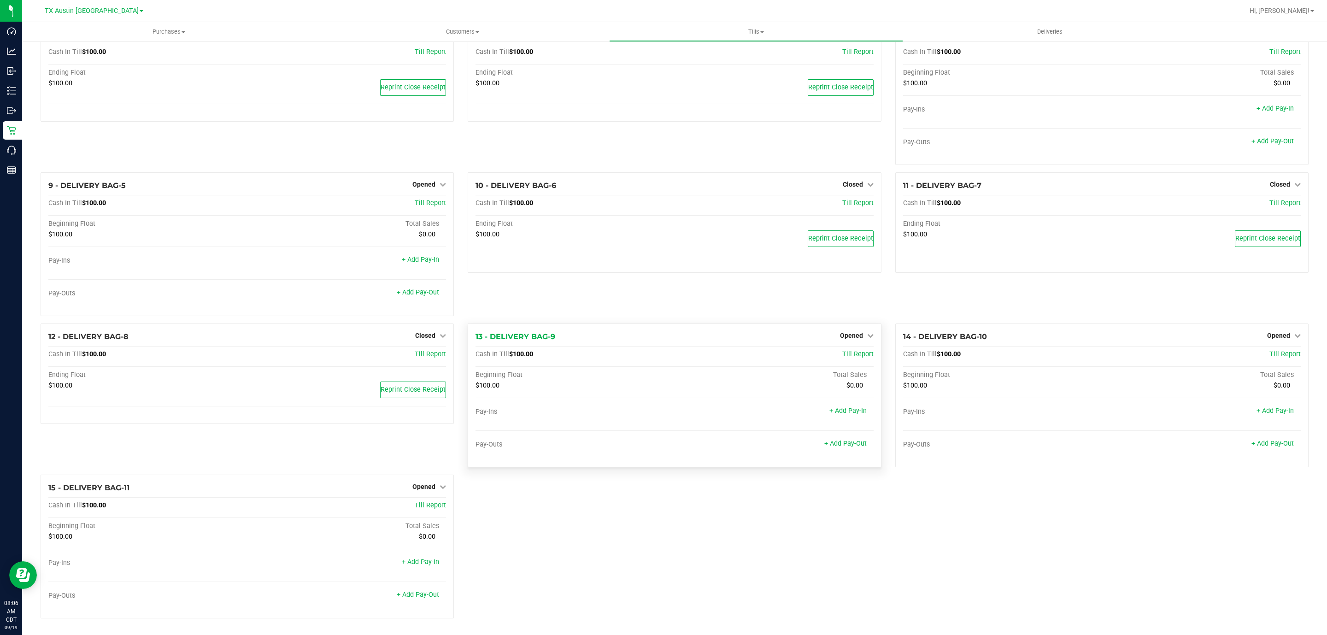
scroll to position [217, 0]
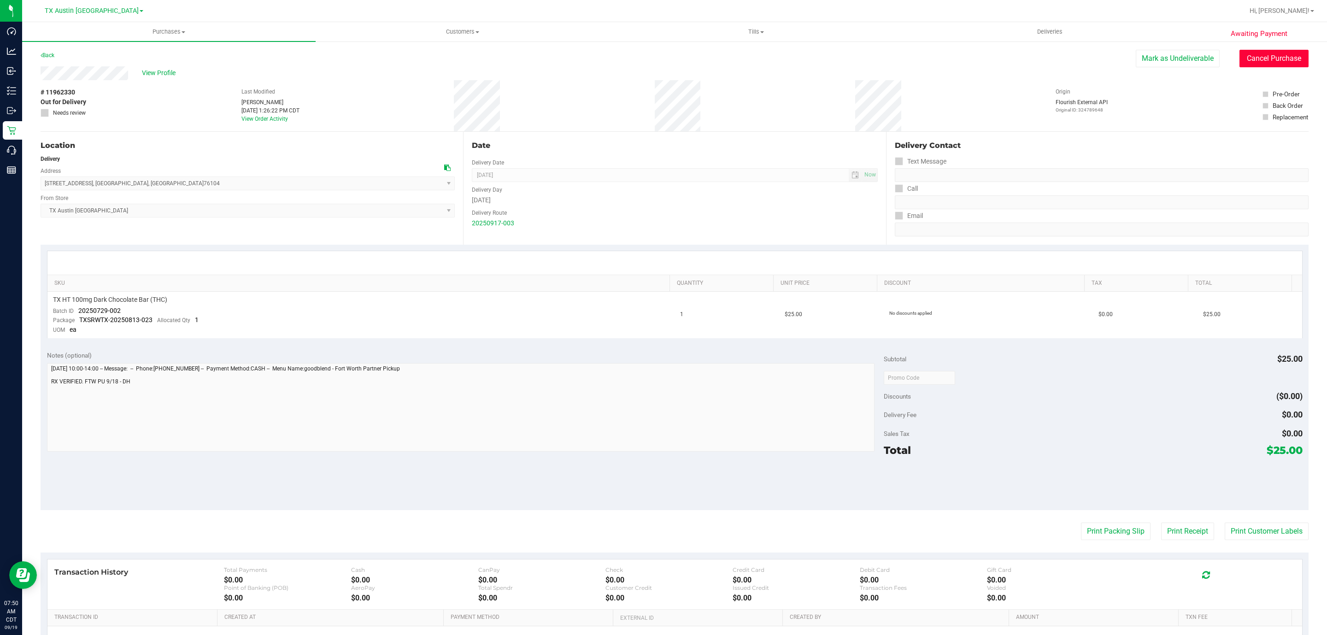
click at [1243, 64] on button "Cancel Purchase" at bounding box center [1273, 59] width 69 height 18
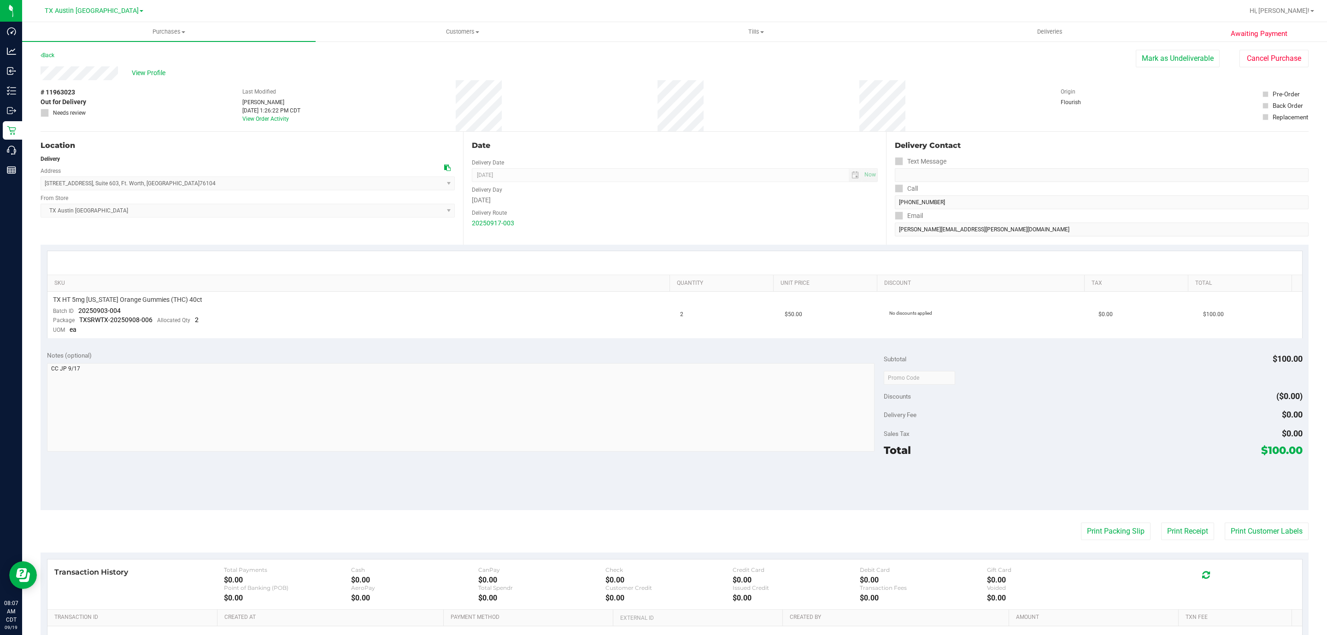
click at [23, 75] on div "Awaiting Payment Back [PERSON_NAME] as Undeliverable Cancel Purchase View Profi…" at bounding box center [674, 392] width 1304 height 702
